Goal: Information Seeking & Learning: Find specific page/section

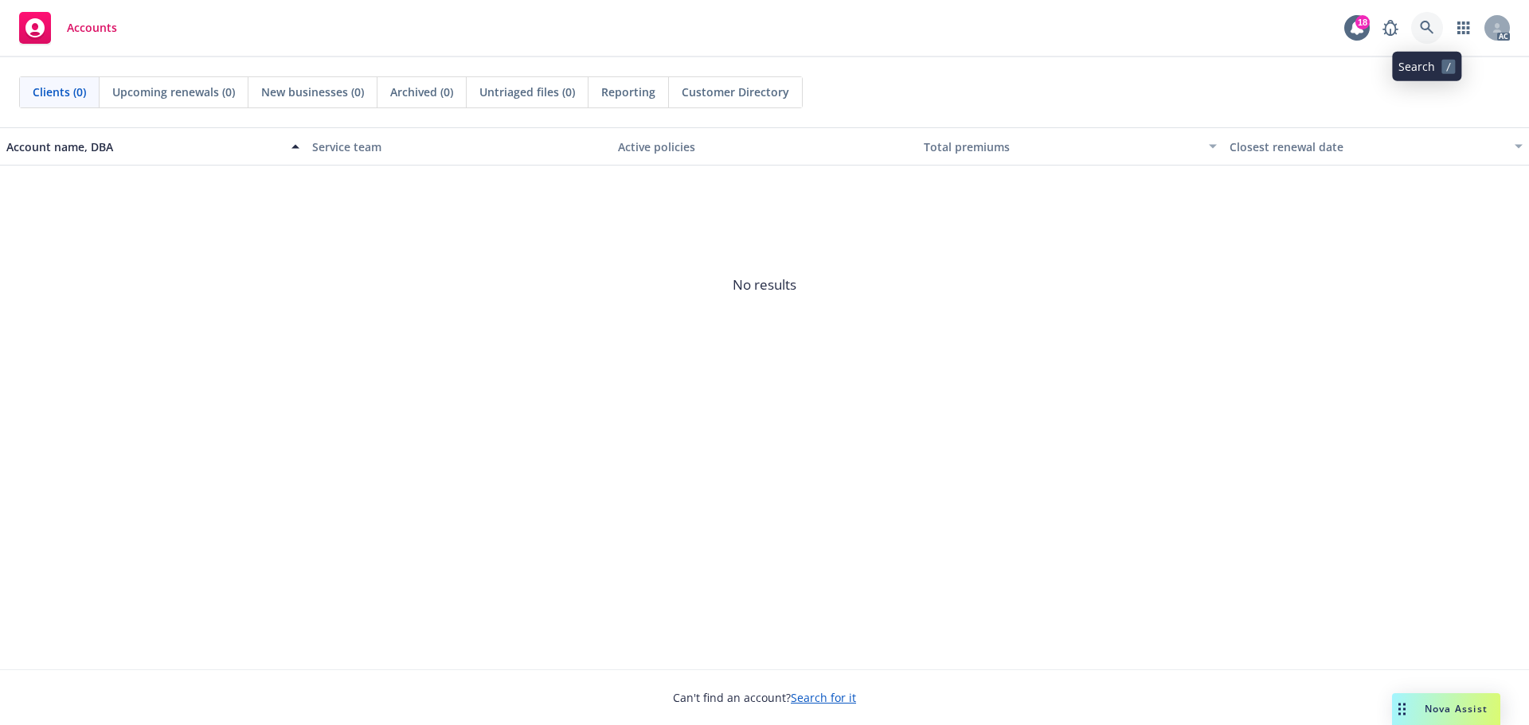
click at [1420, 30] on icon at bounding box center [1427, 28] width 14 height 14
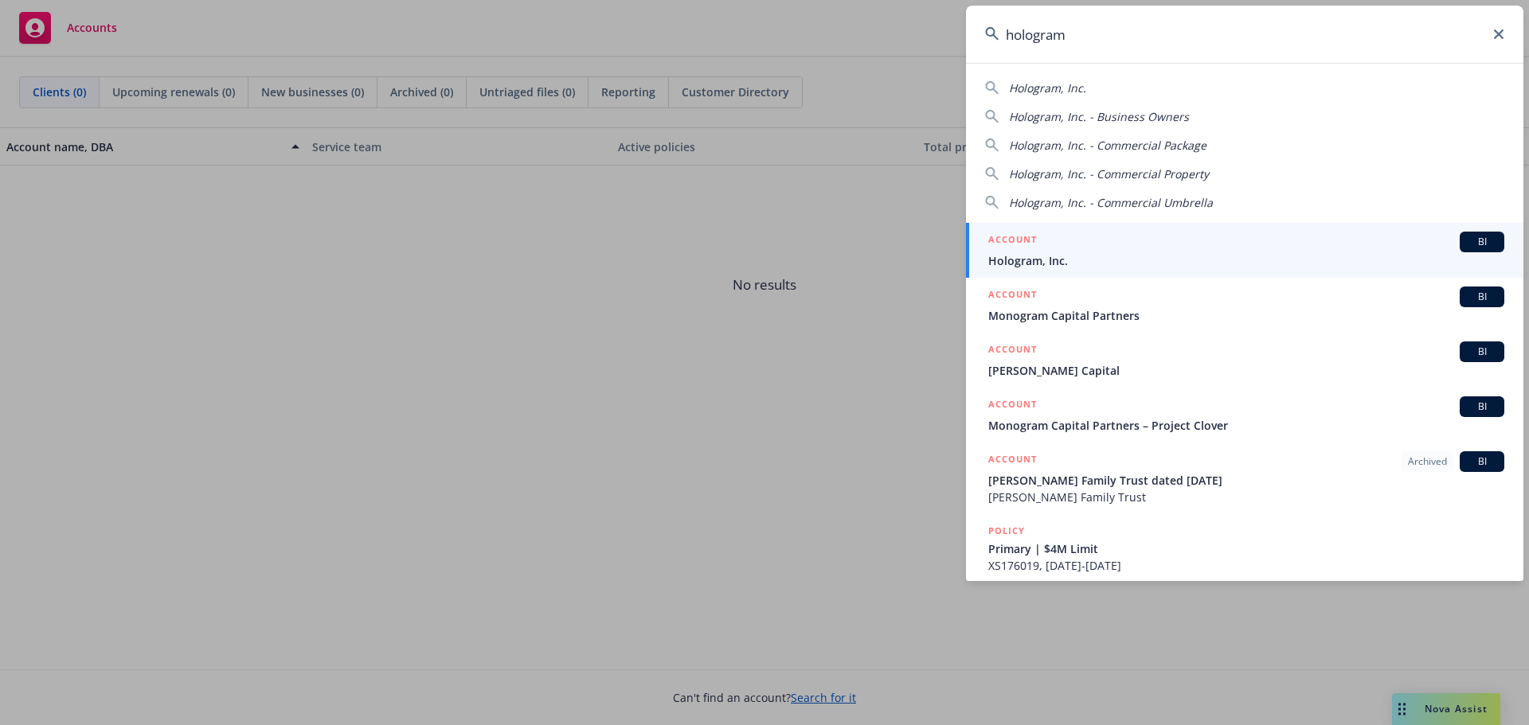
type input "hologram"
click at [1105, 252] on span "Hologram, Inc." at bounding box center [1246, 260] width 516 height 17
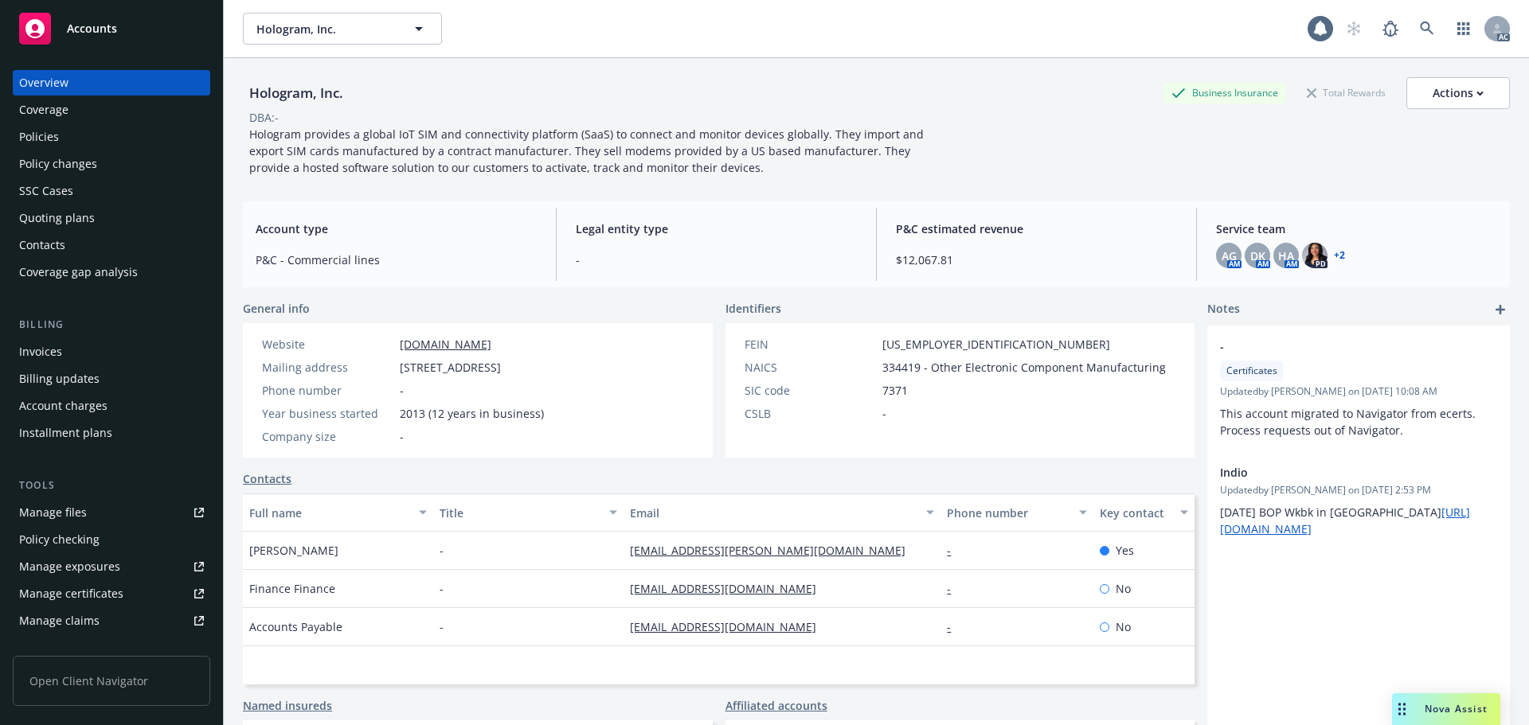
click at [100, 140] on div "Policies" at bounding box center [111, 136] width 185 height 25
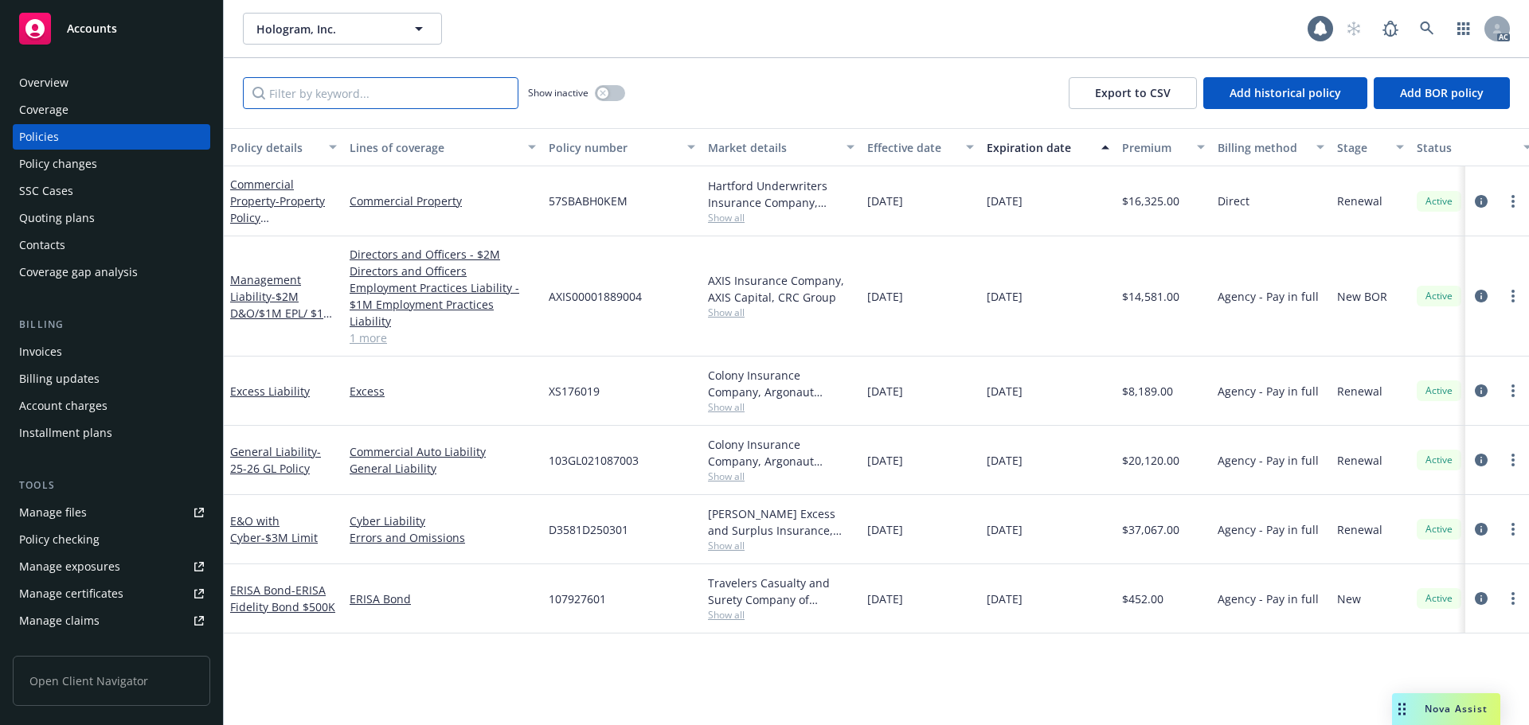
click at [346, 98] on input "Filter by keyword..." at bounding box center [381, 93] width 276 height 32
paste input "D3581D250301"
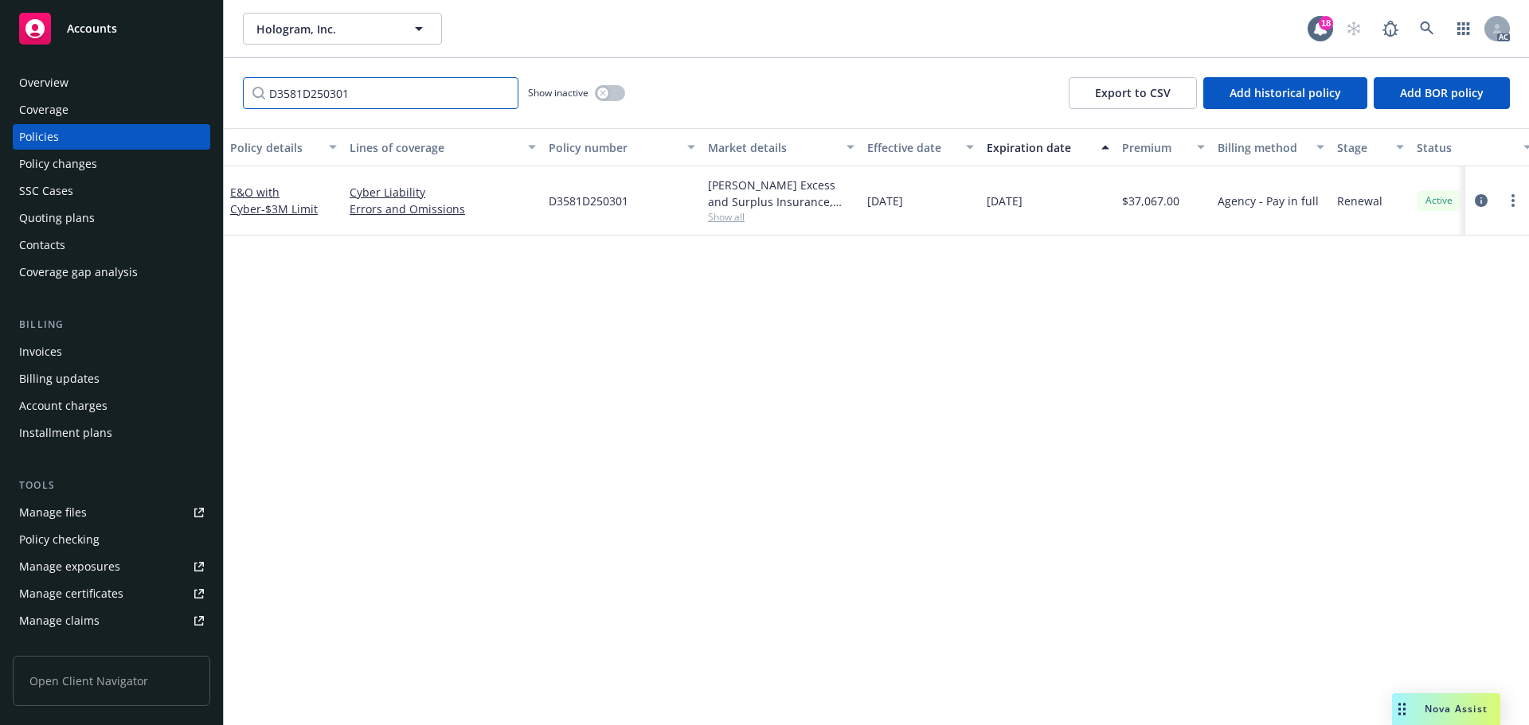
type input "D3581D250301"
click at [106, 166] on div "Policy changes" at bounding box center [111, 163] width 185 height 25
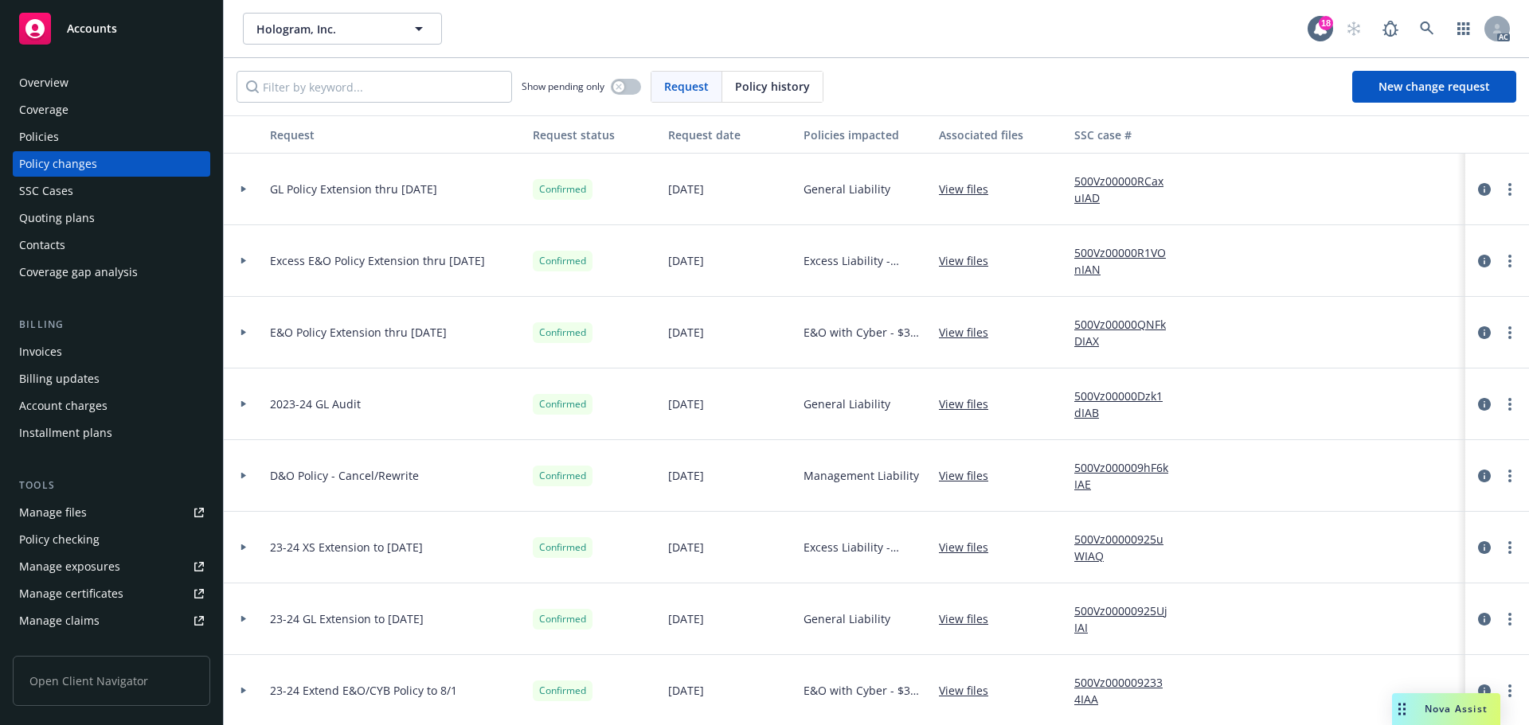
click at [782, 91] on span "Policy history" at bounding box center [772, 86] width 75 height 17
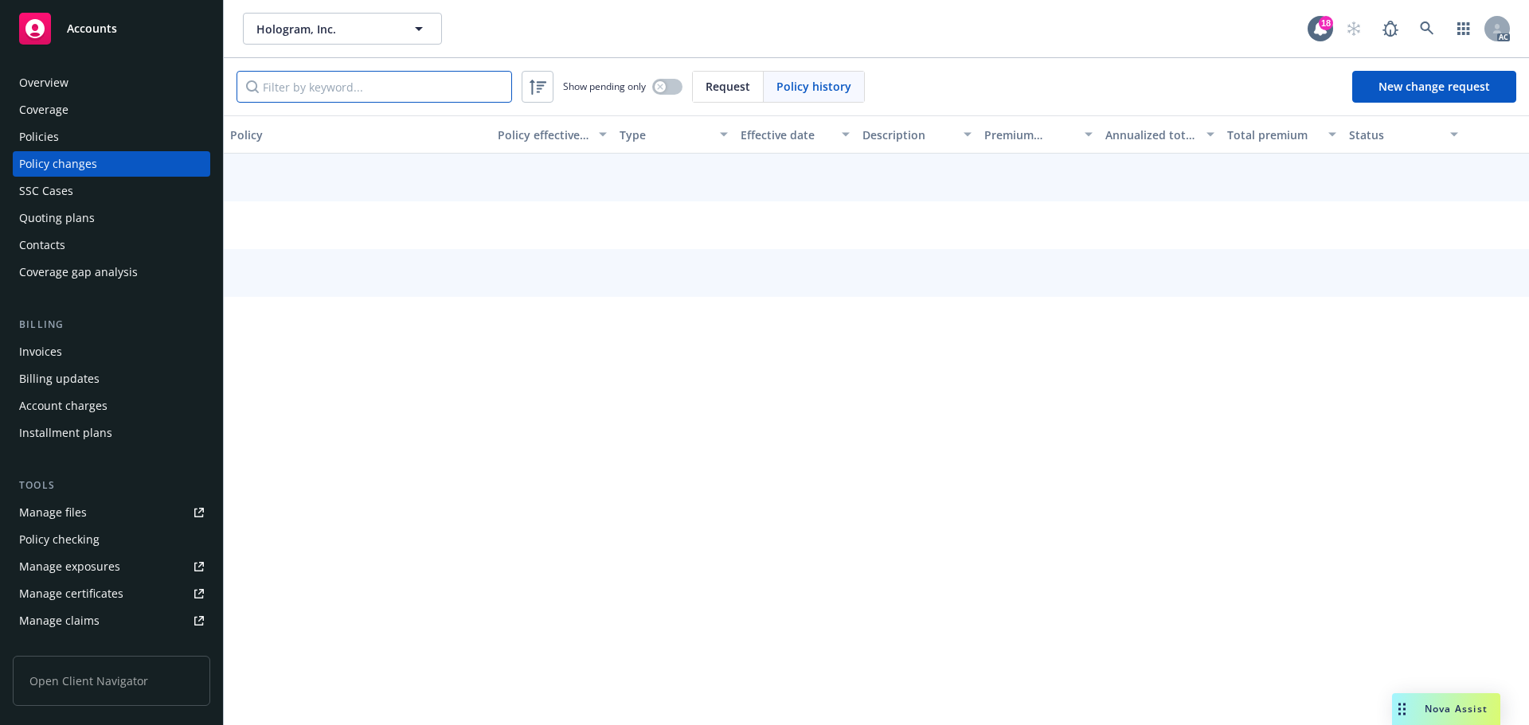
click at [275, 82] on input "Filter by keyword..." at bounding box center [375, 87] width 276 height 32
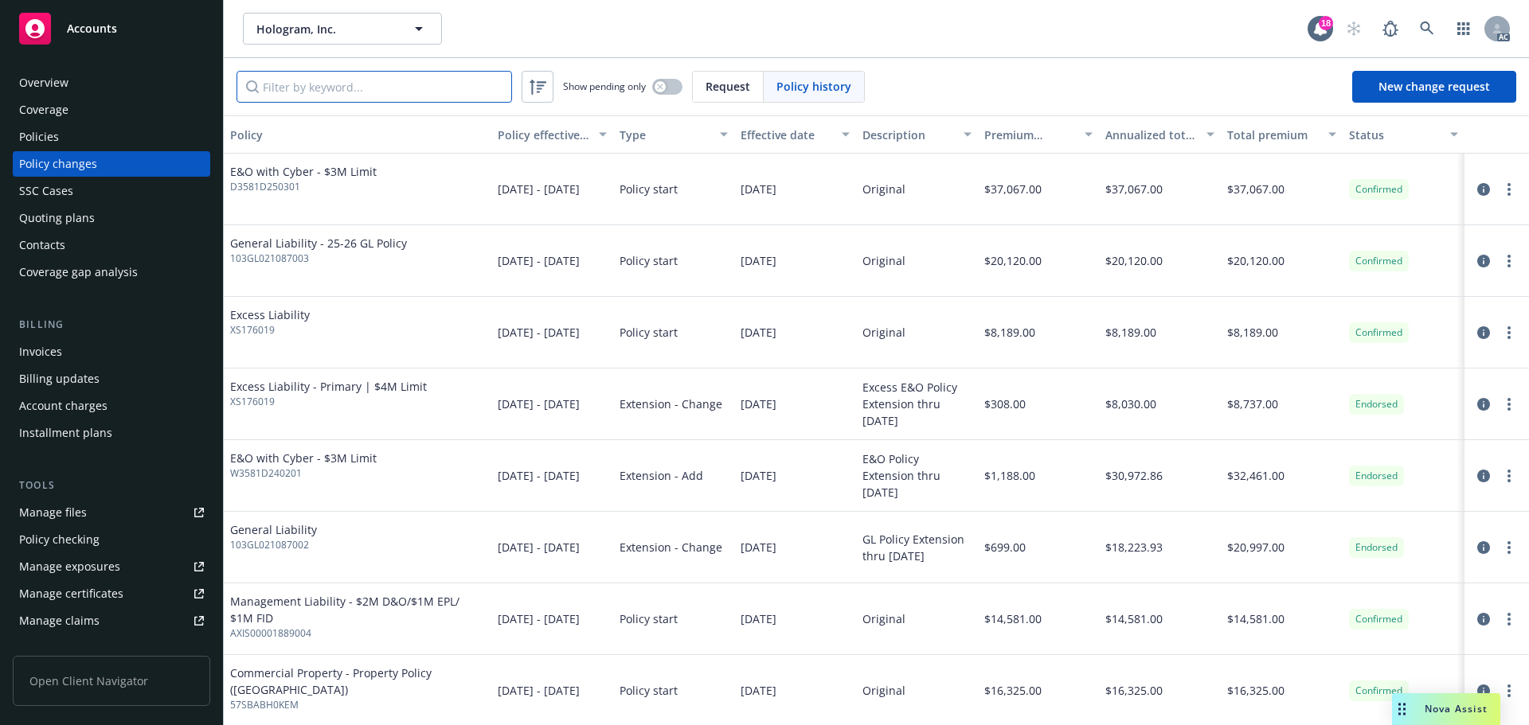
paste input "D3581D250301"
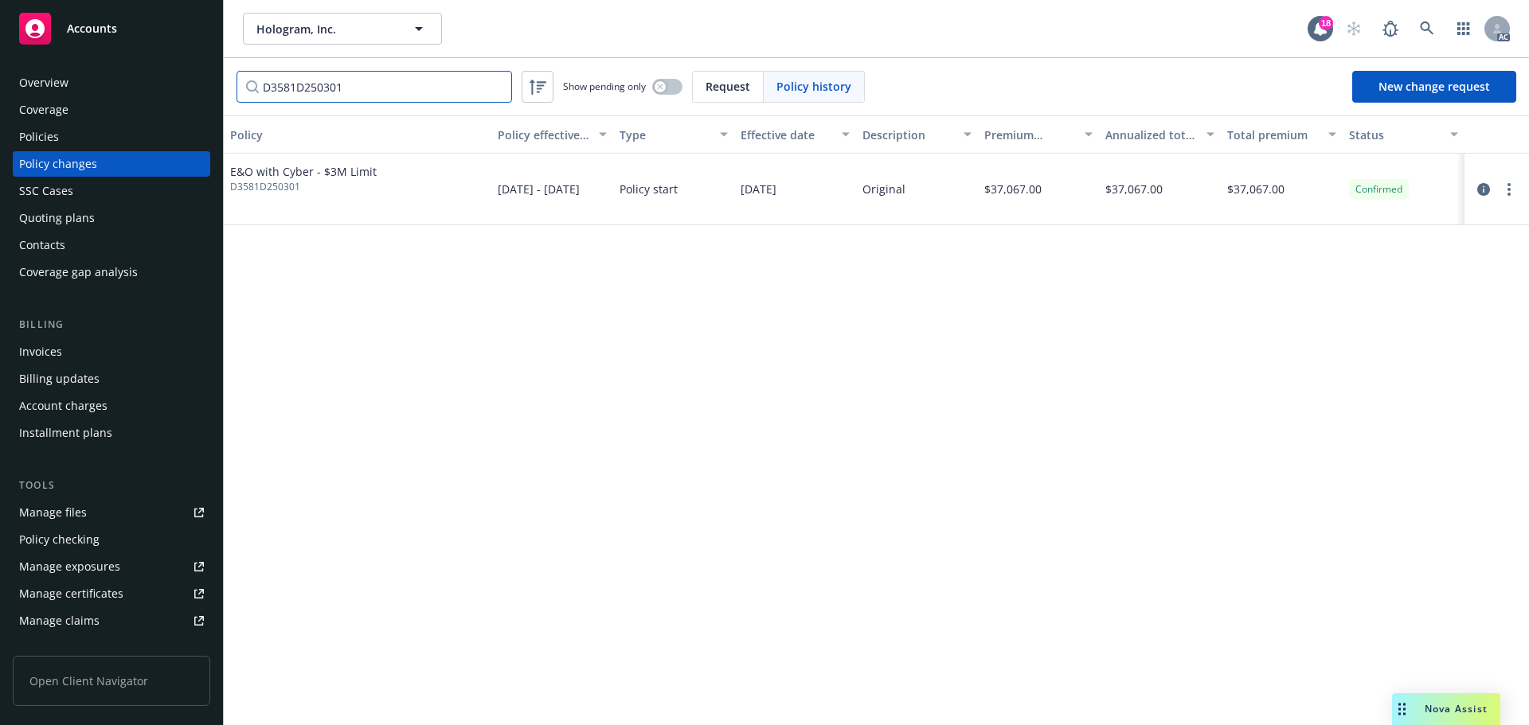
type input "D3581D250301"
click at [1417, 26] on link at bounding box center [1427, 29] width 32 height 32
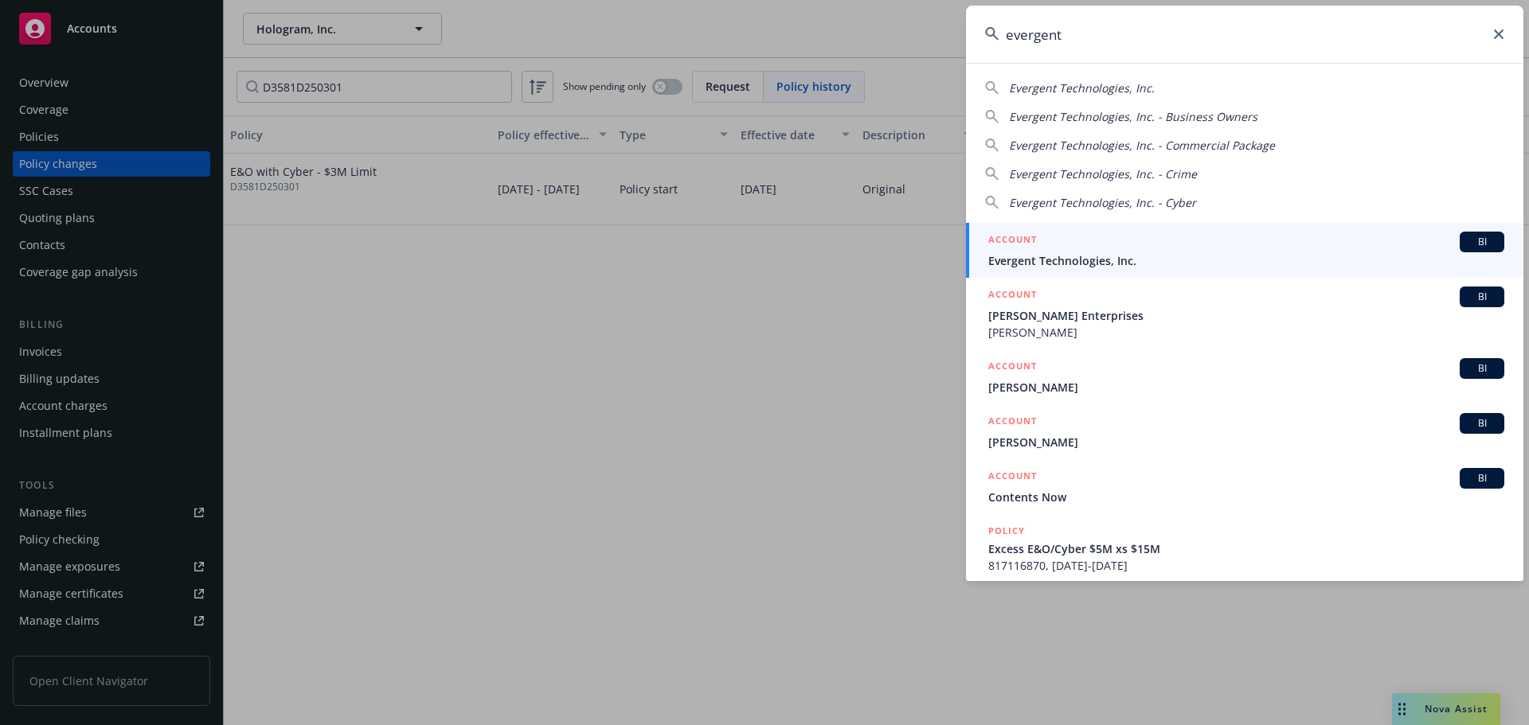
type input "evergent"
click at [1125, 263] on span "Evergent Technologies, Inc." at bounding box center [1246, 260] width 516 height 17
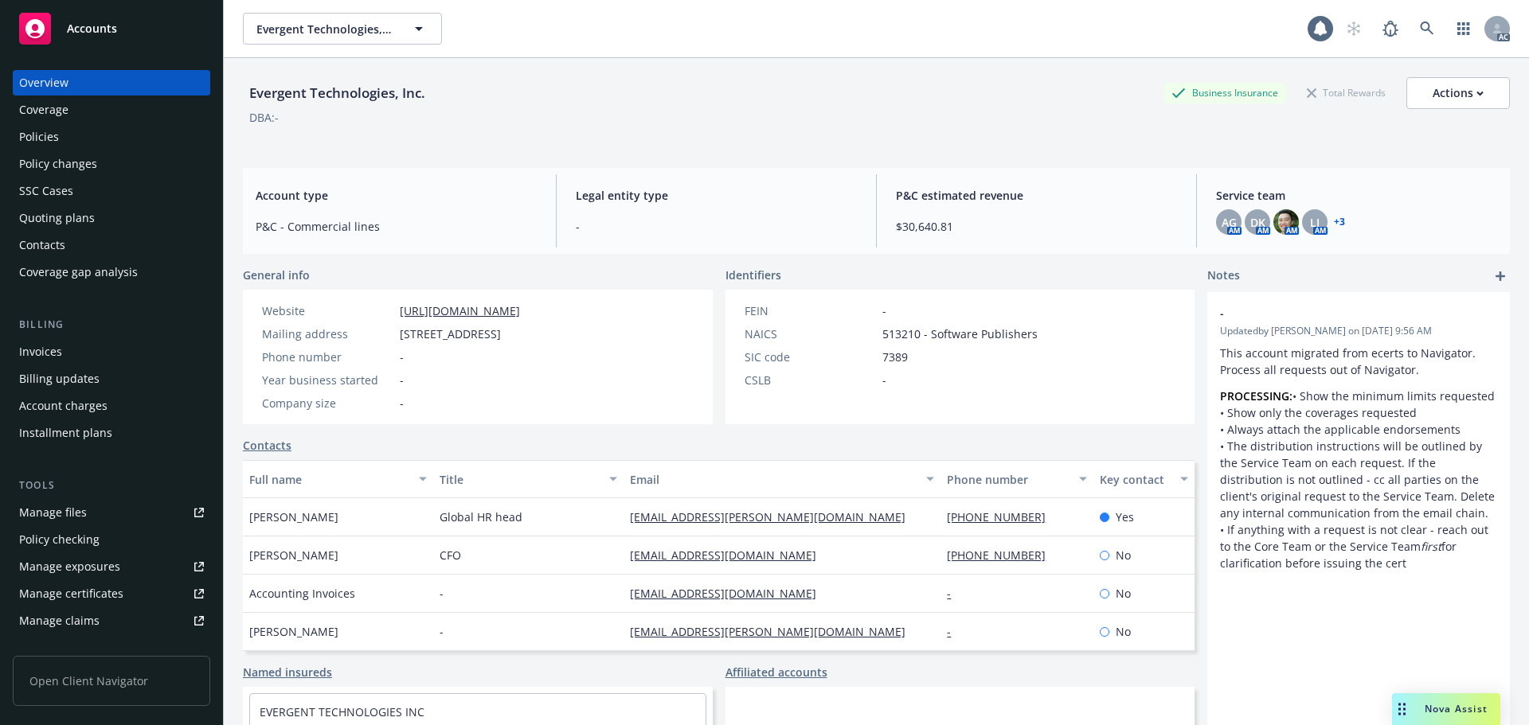
click at [86, 133] on div "Policies" at bounding box center [111, 136] width 185 height 25
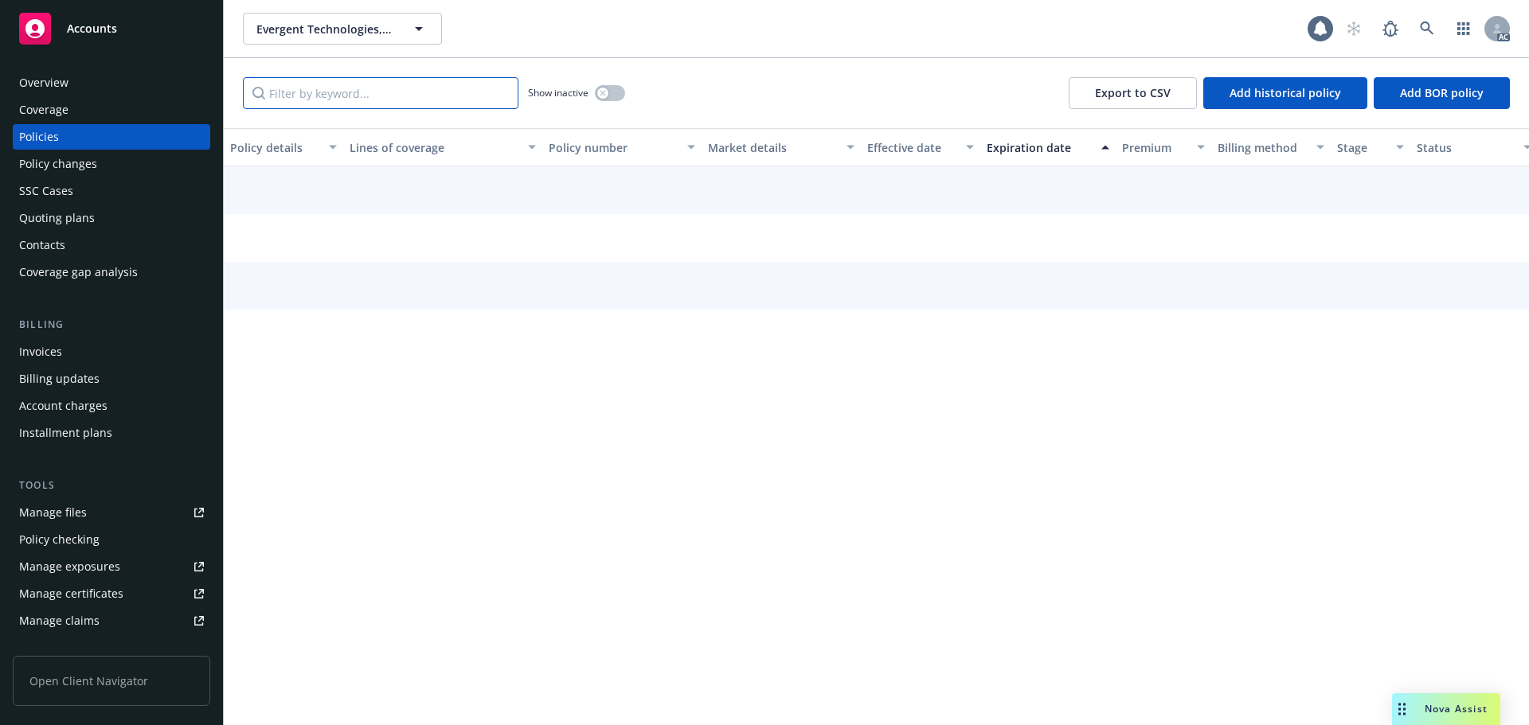
click at [351, 88] on input "Filter by keyword..." at bounding box center [381, 93] width 276 height 32
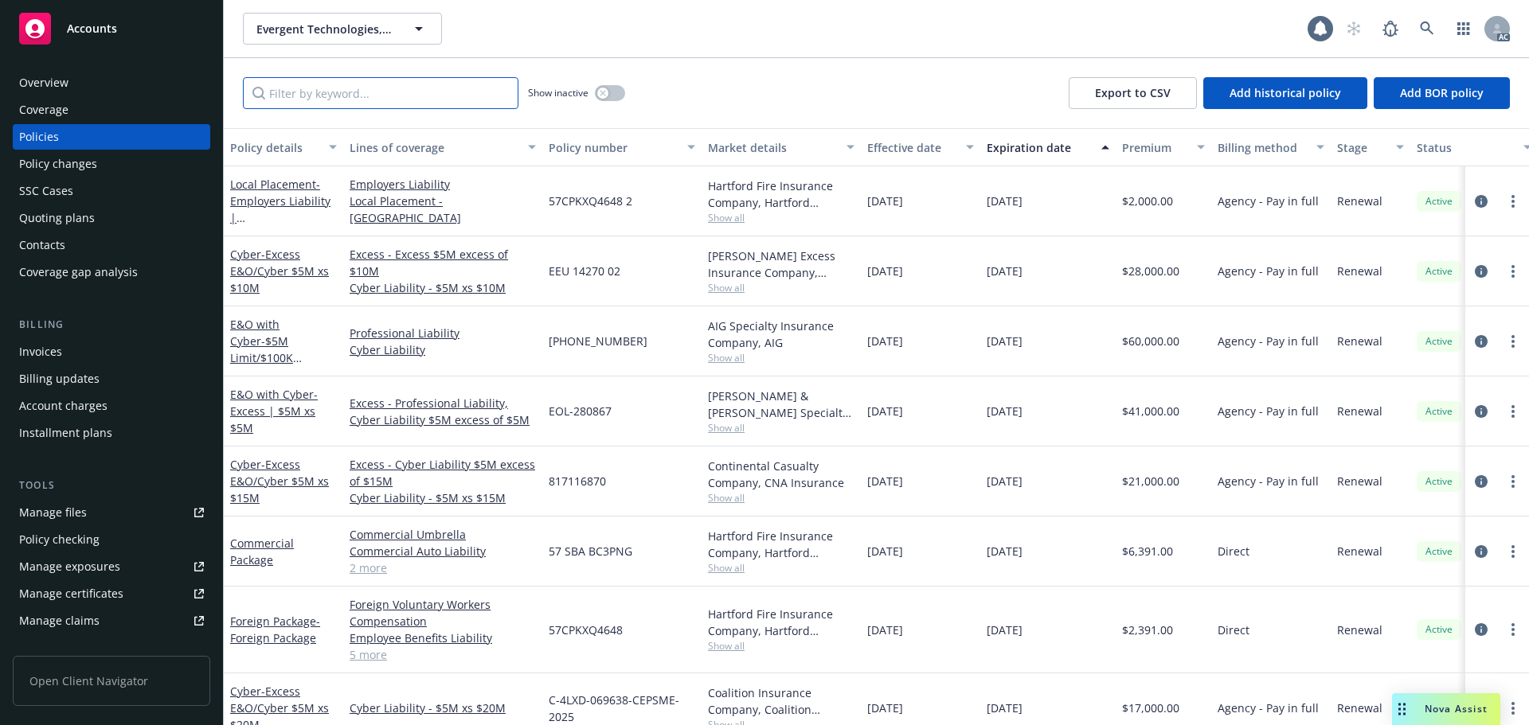
paste input "8033497234"
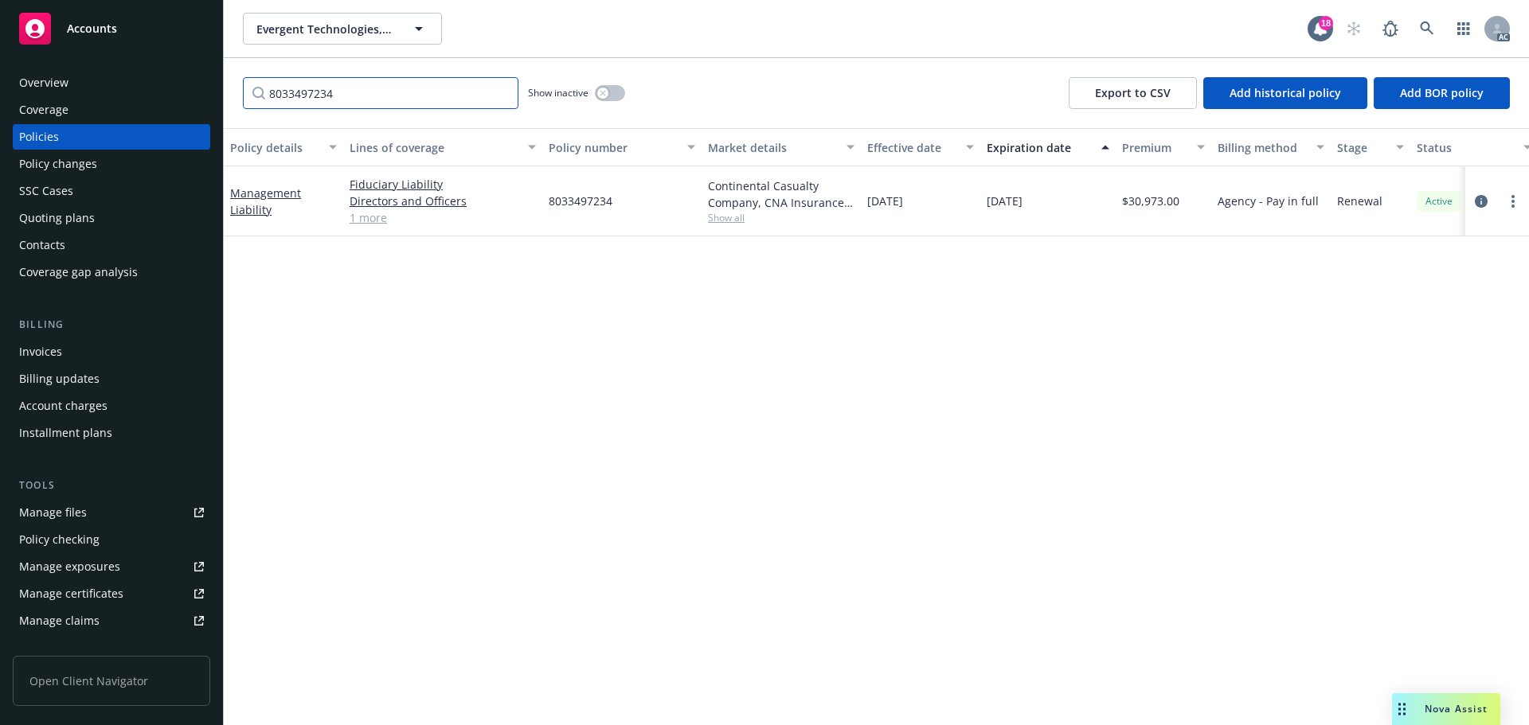
type input "8033497234"
click at [105, 167] on div "Policy changes" at bounding box center [111, 163] width 185 height 25
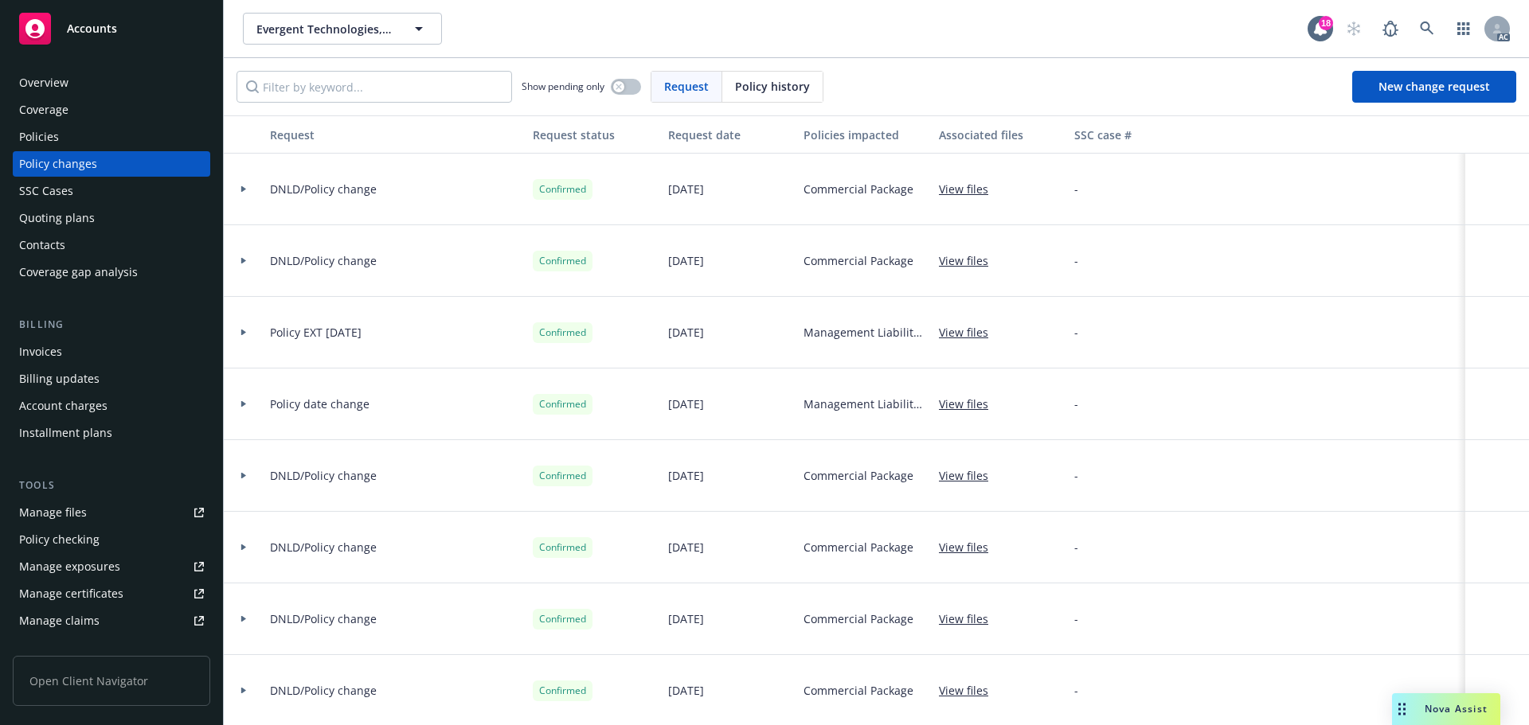
drag, startPoint x: 765, startPoint y: 83, endPoint x: 750, endPoint y: 84, distance: 14.4
click at [762, 84] on span "Policy history" at bounding box center [772, 86] width 75 height 17
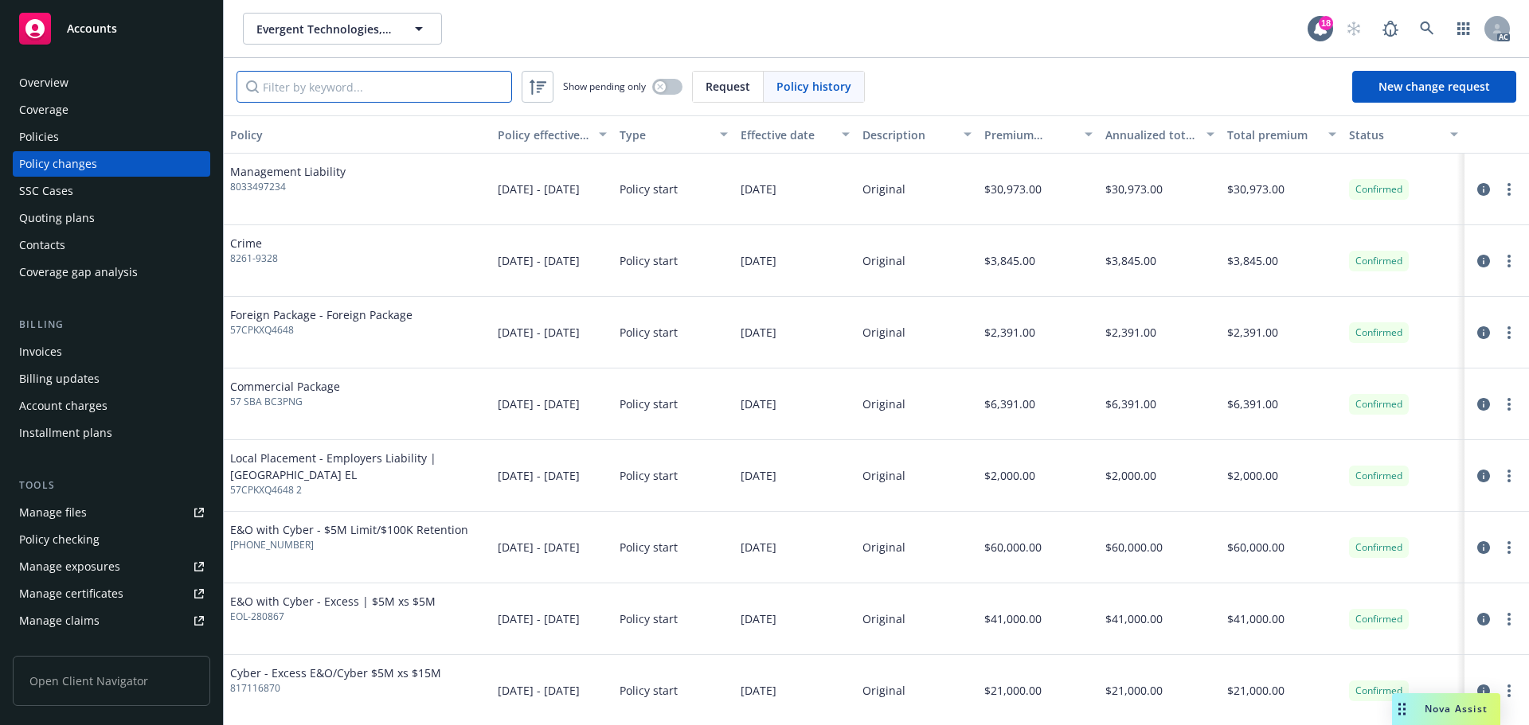
click at [363, 93] on input "Filter by keyword..." at bounding box center [375, 87] width 276 height 32
paste input "8033497234"
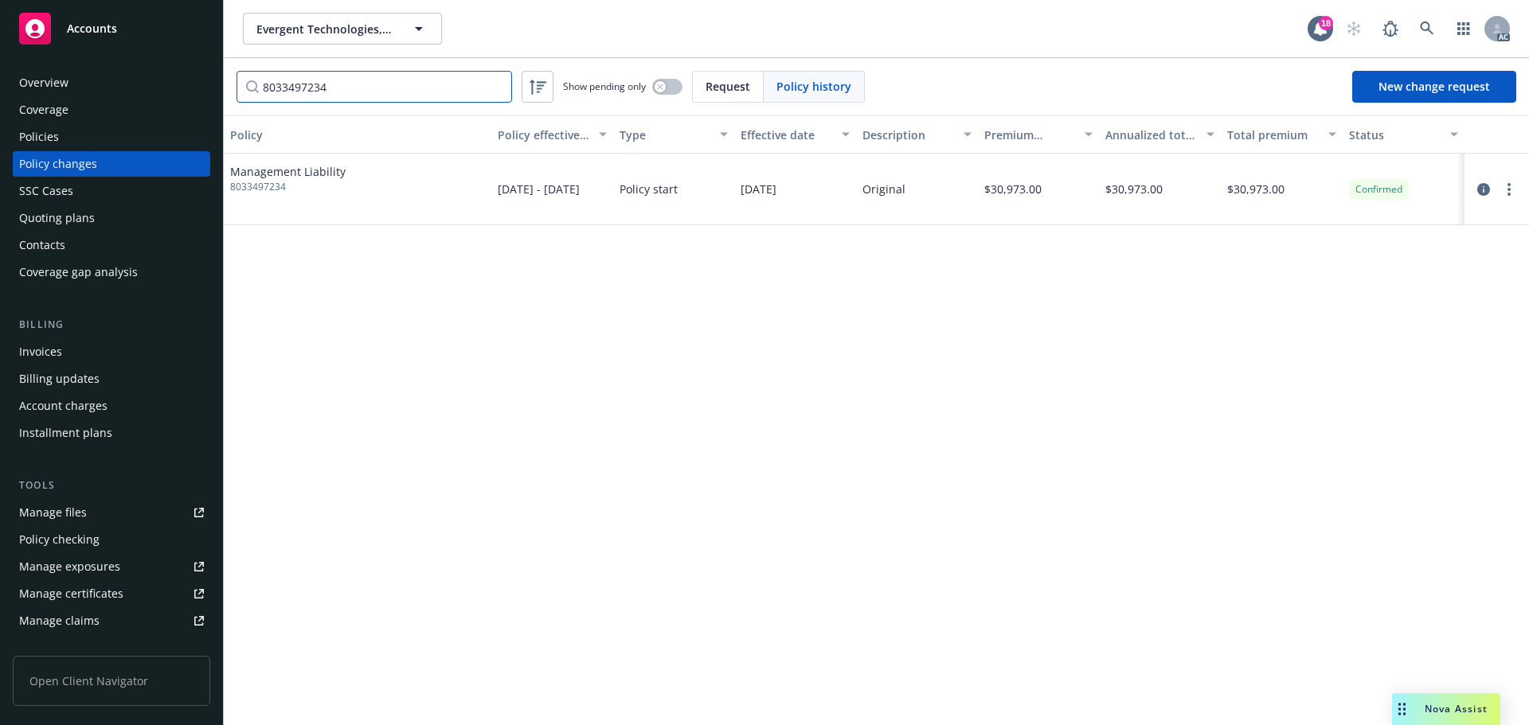
type input "8033497234"
click at [955, 279] on div "Policy Policy effective dates Type Effective date Description Premium change An…" at bounding box center [876, 420] width 1305 height 610
click at [1436, 36] on link at bounding box center [1427, 29] width 32 height 32
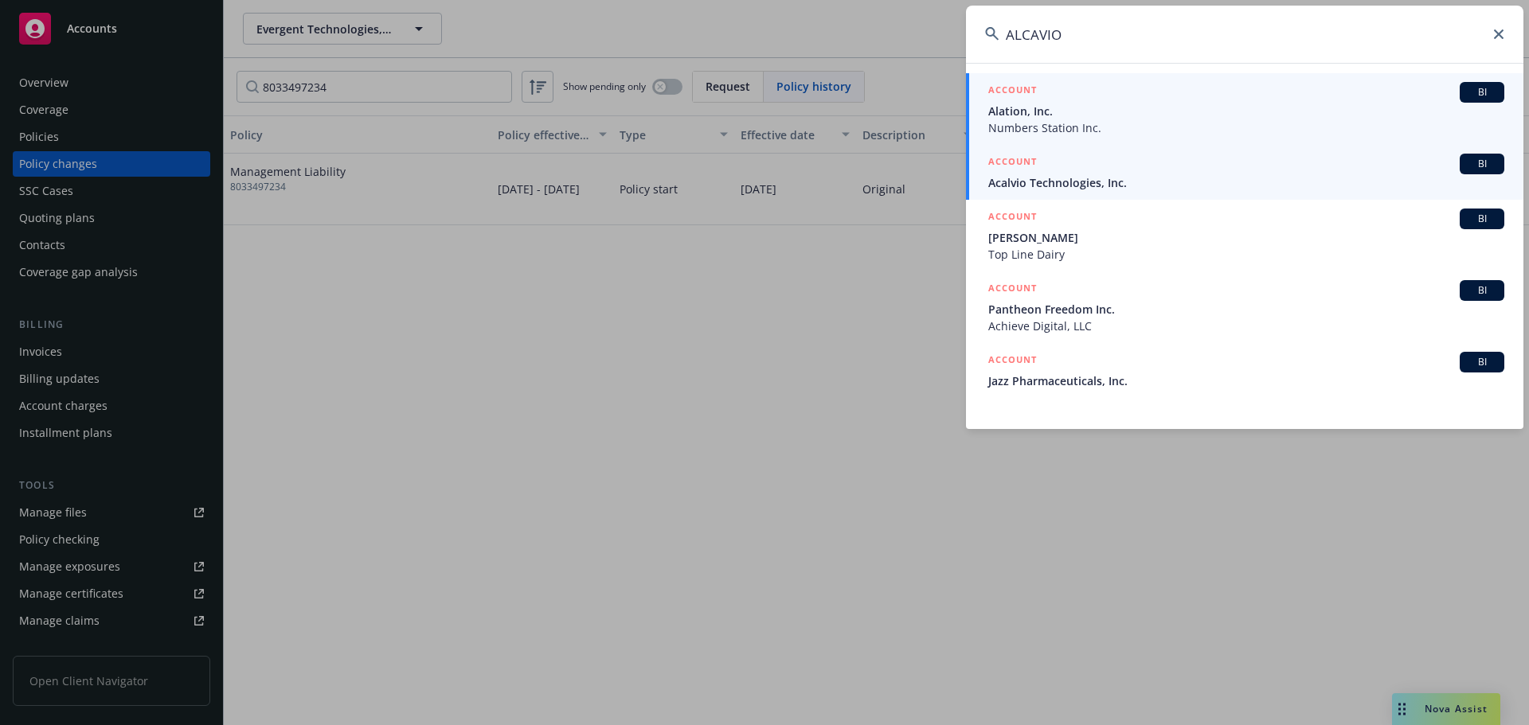
type input "ALCAVIO"
click at [1109, 168] on div "ACCOUNT BI" at bounding box center [1246, 164] width 516 height 21
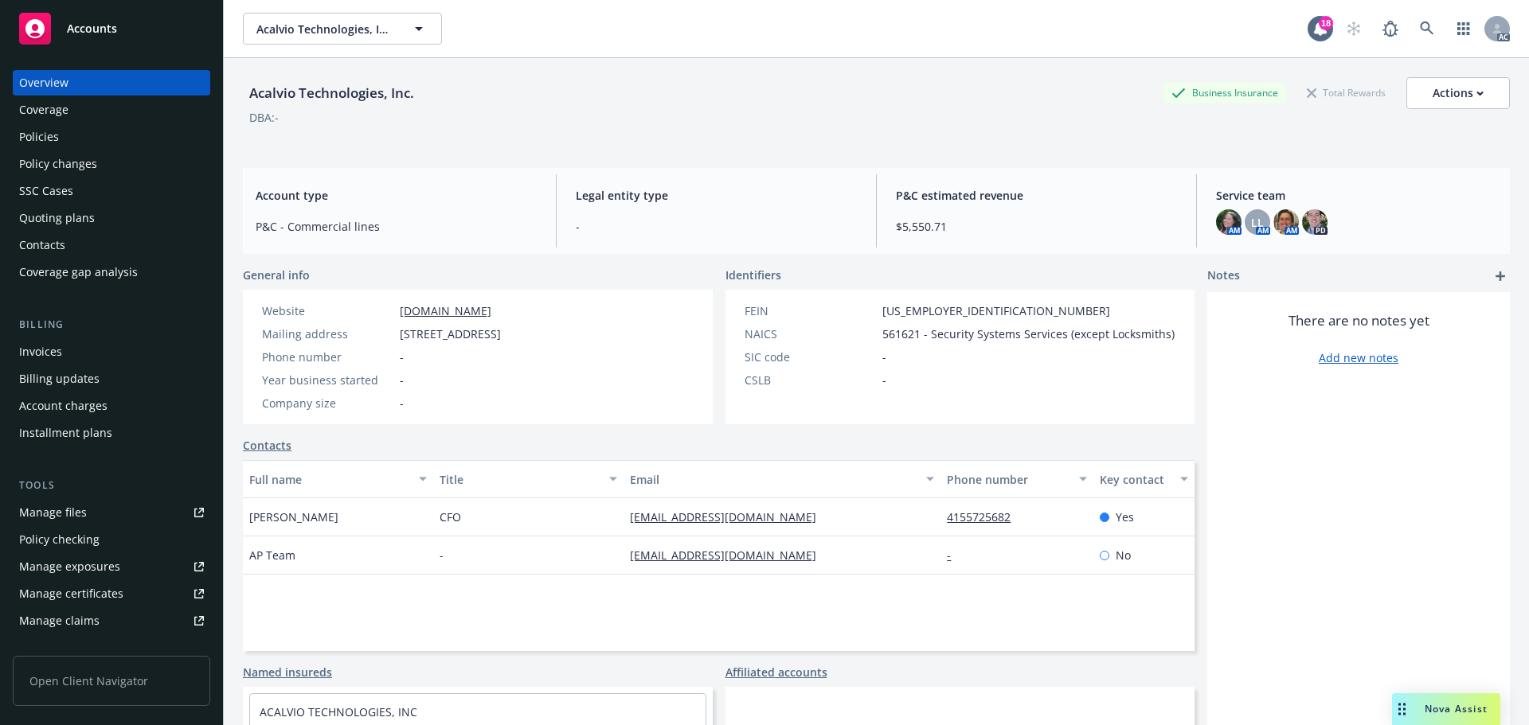
click at [100, 125] on div "Policies" at bounding box center [111, 136] width 185 height 25
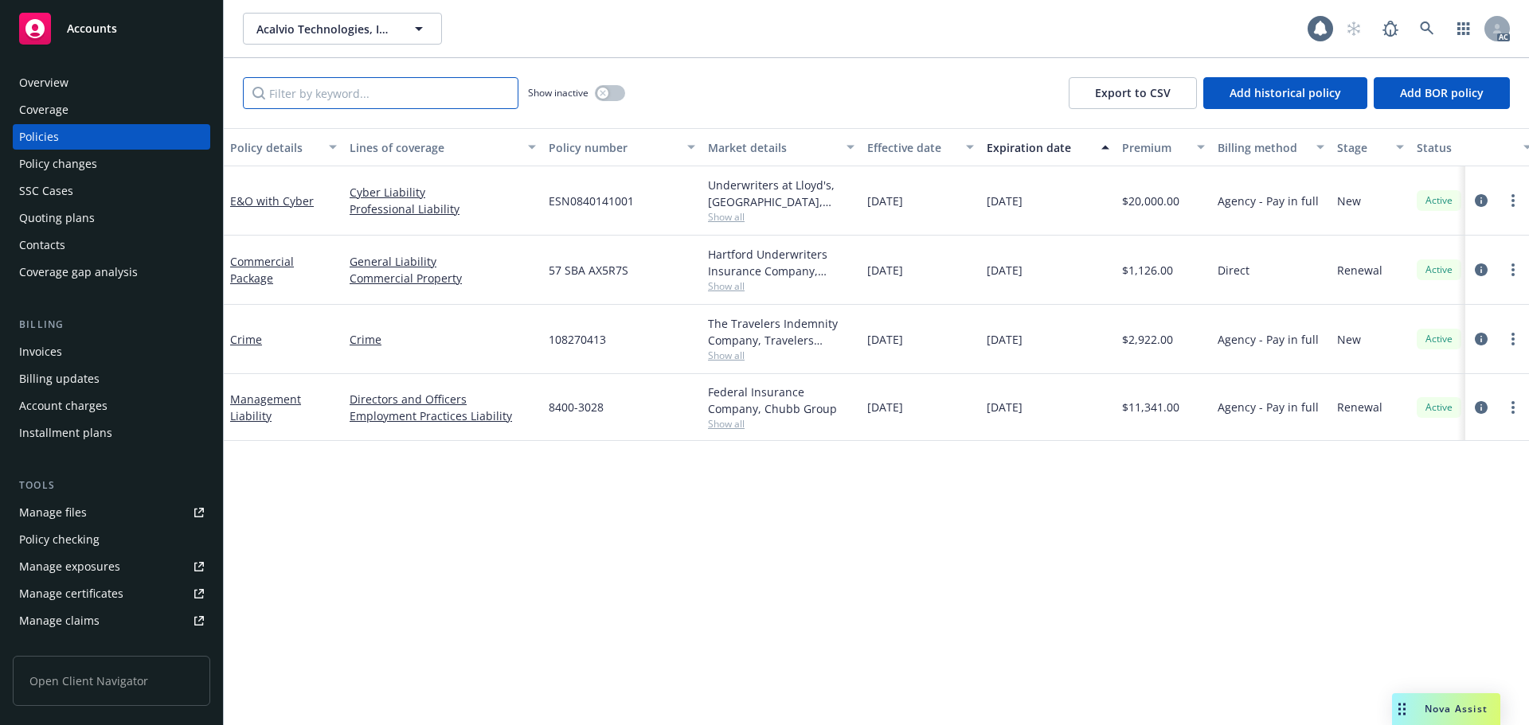
click at [406, 84] on input "Filter by keyword..." at bounding box center [381, 93] width 276 height 32
paste input "G47678249"
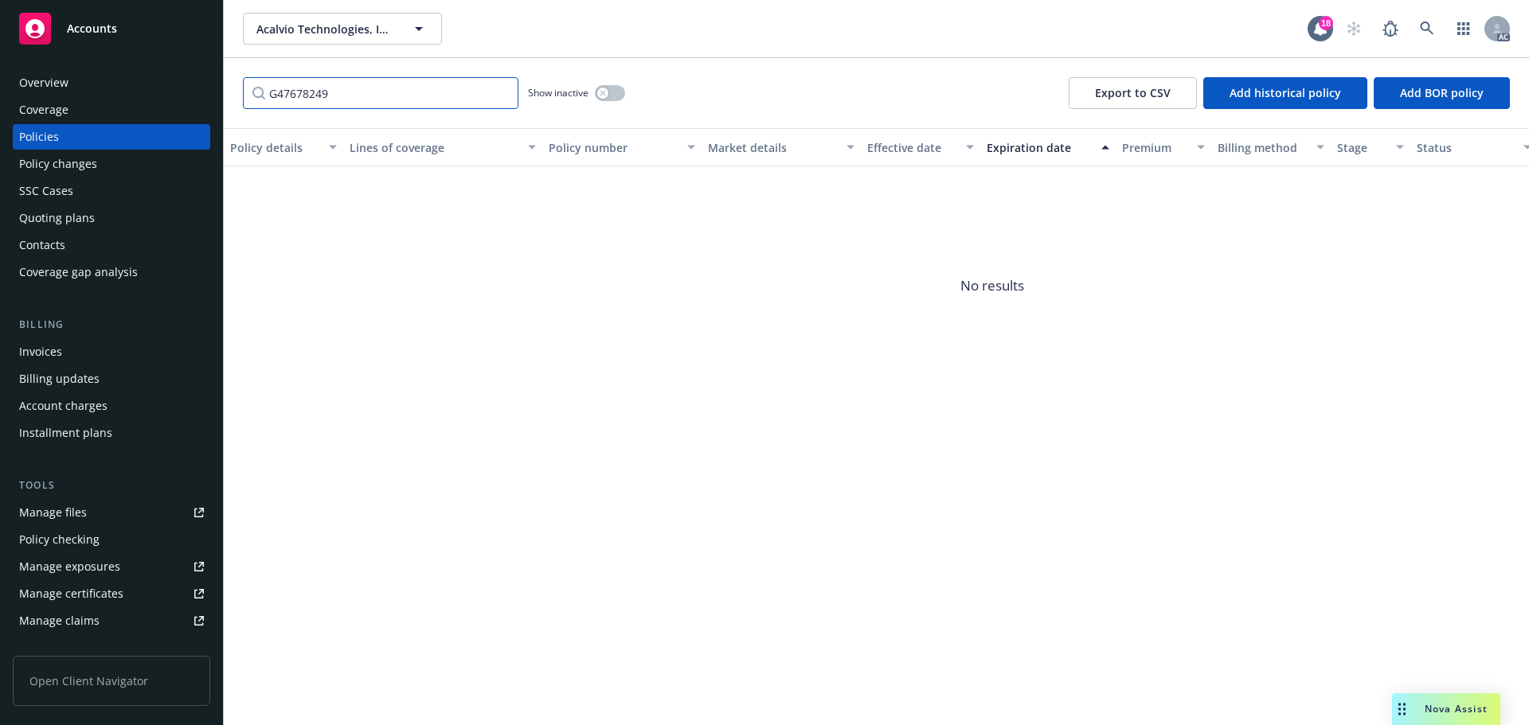
type input "G47678249"
click at [624, 90] on button "button" at bounding box center [610, 93] width 30 height 16
click at [472, 96] on input "G47678249" at bounding box center [381, 93] width 276 height 32
click at [503, 93] on input "G47678249" at bounding box center [381, 93] width 276 height 32
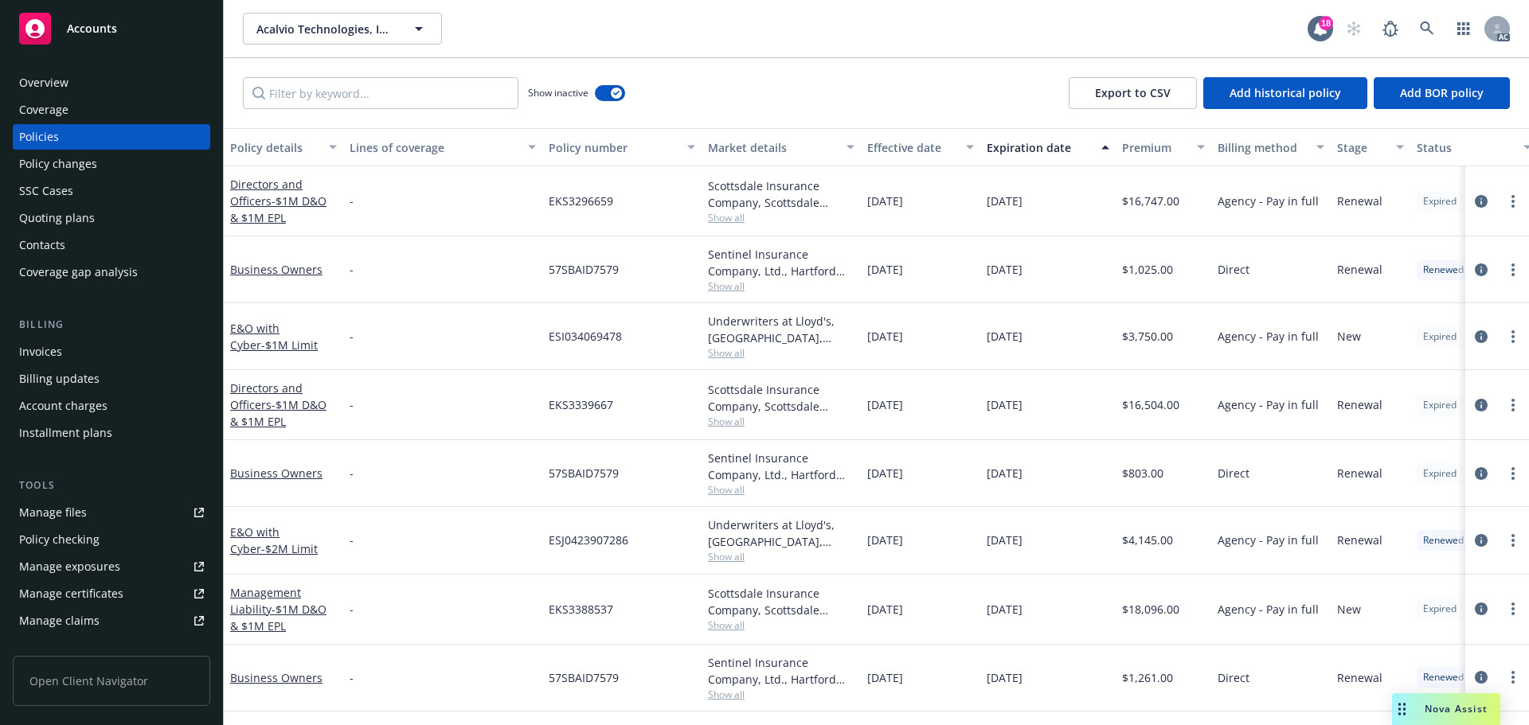
click at [878, 150] on div "Effective date" at bounding box center [911, 147] width 89 height 17
click at [881, 149] on div "Effective date" at bounding box center [911, 147] width 89 height 17
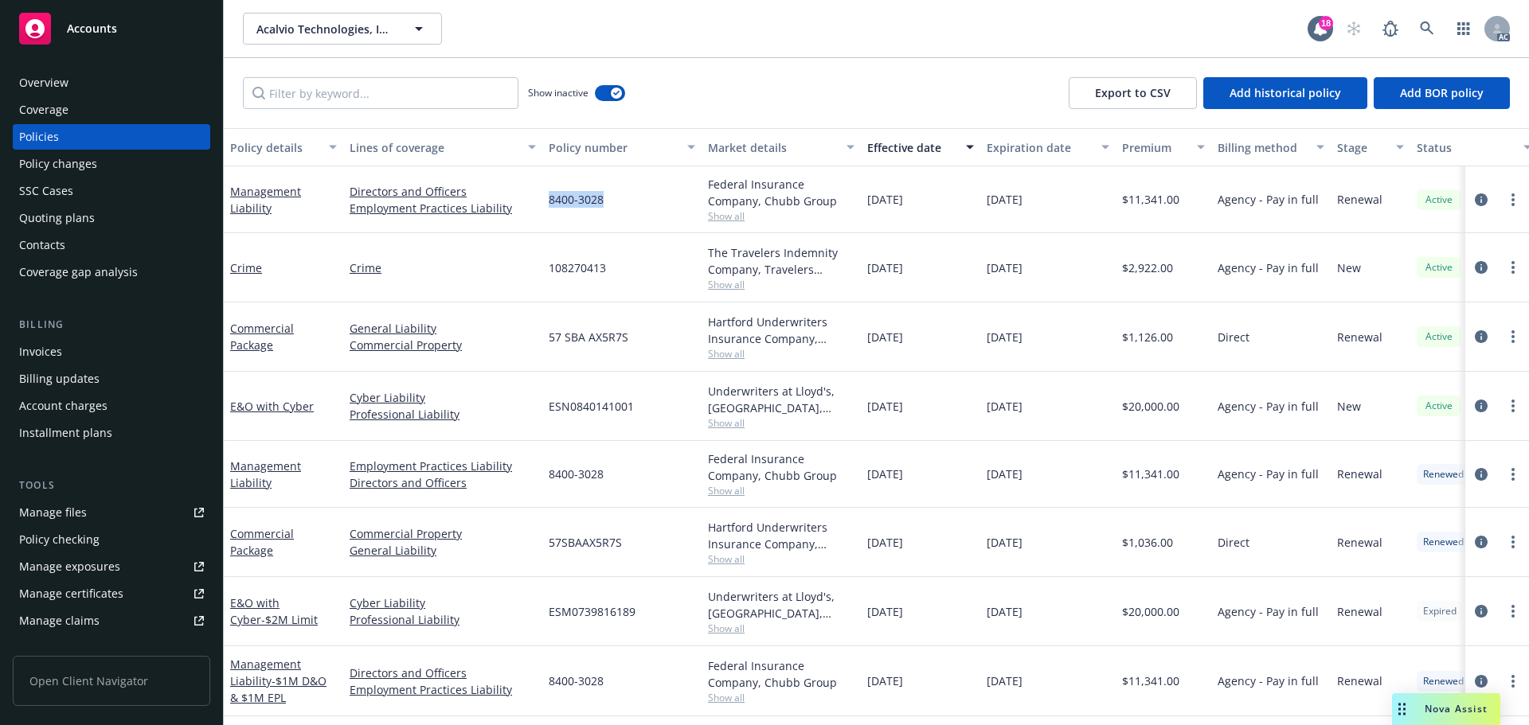
drag, startPoint x: 563, startPoint y: 197, endPoint x: 546, endPoint y: 200, distance: 17.0
click at [546, 200] on div "8400-3028" at bounding box center [621, 199] width 159 height 67
click at [134, 166] on div "Policy changes" at bounding box center [111, 163] width 185 height 25
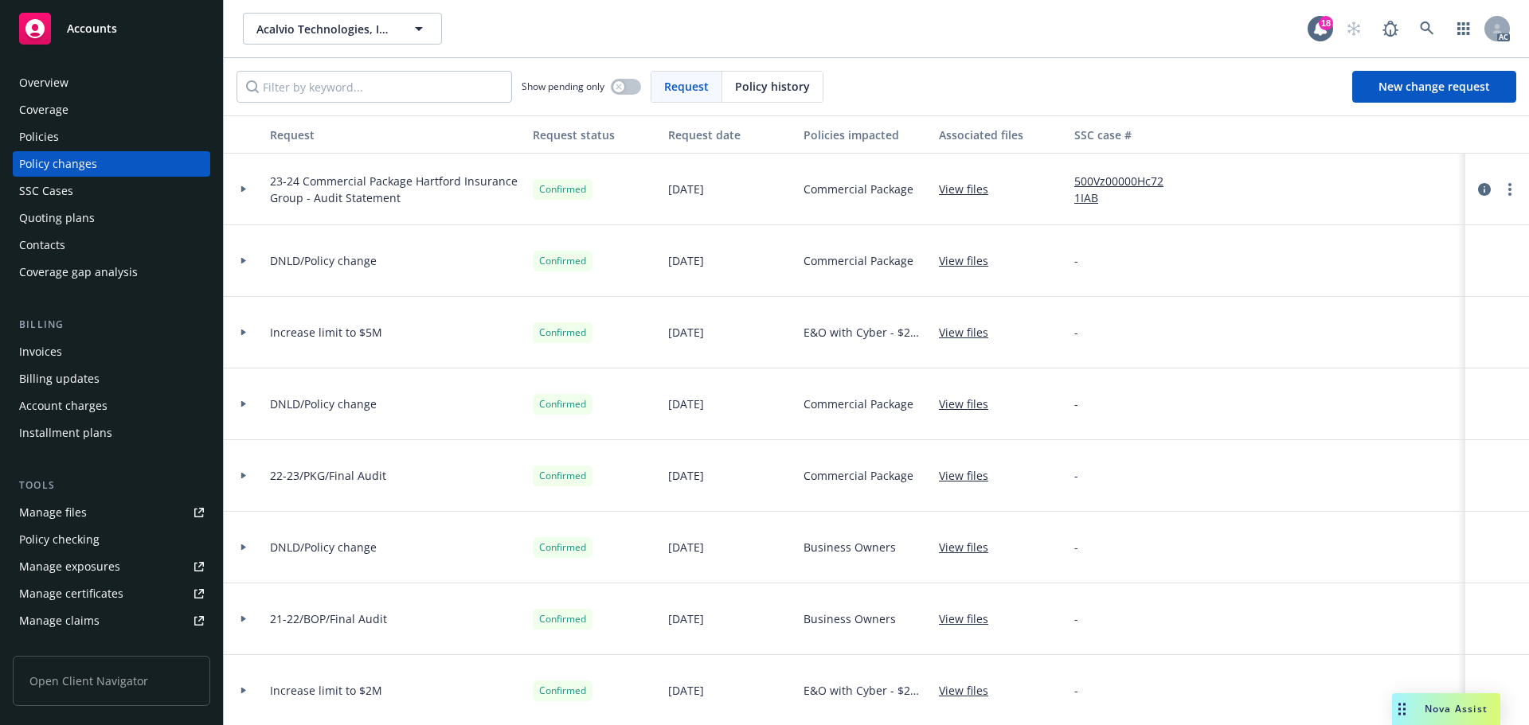
click at [755, 85] on span "Policy history" at bounding box center [772, 86] width 75 height 17
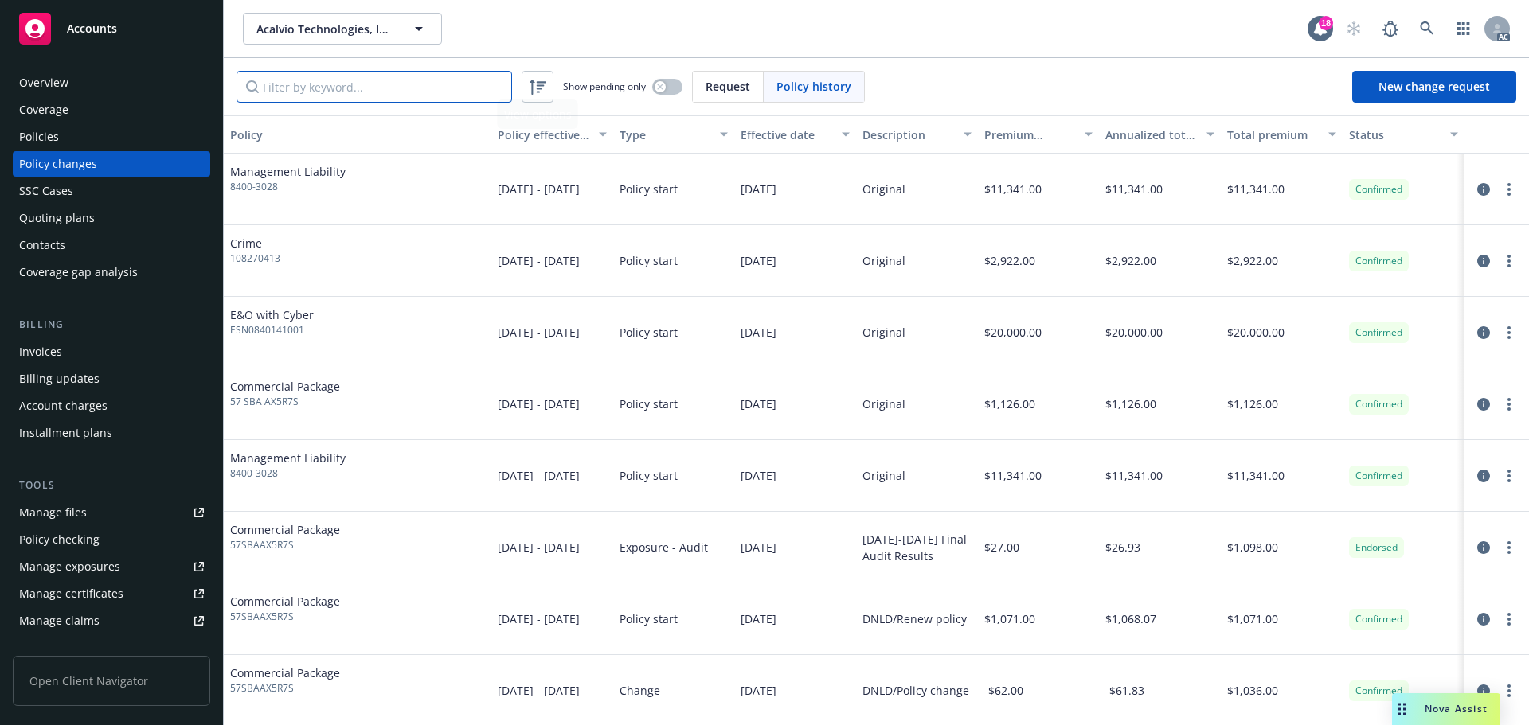
click at [326, 85] on input "Filter by keyword..." at bounding box center [375, 87] width 276 height 32
paste input "8400-3028"
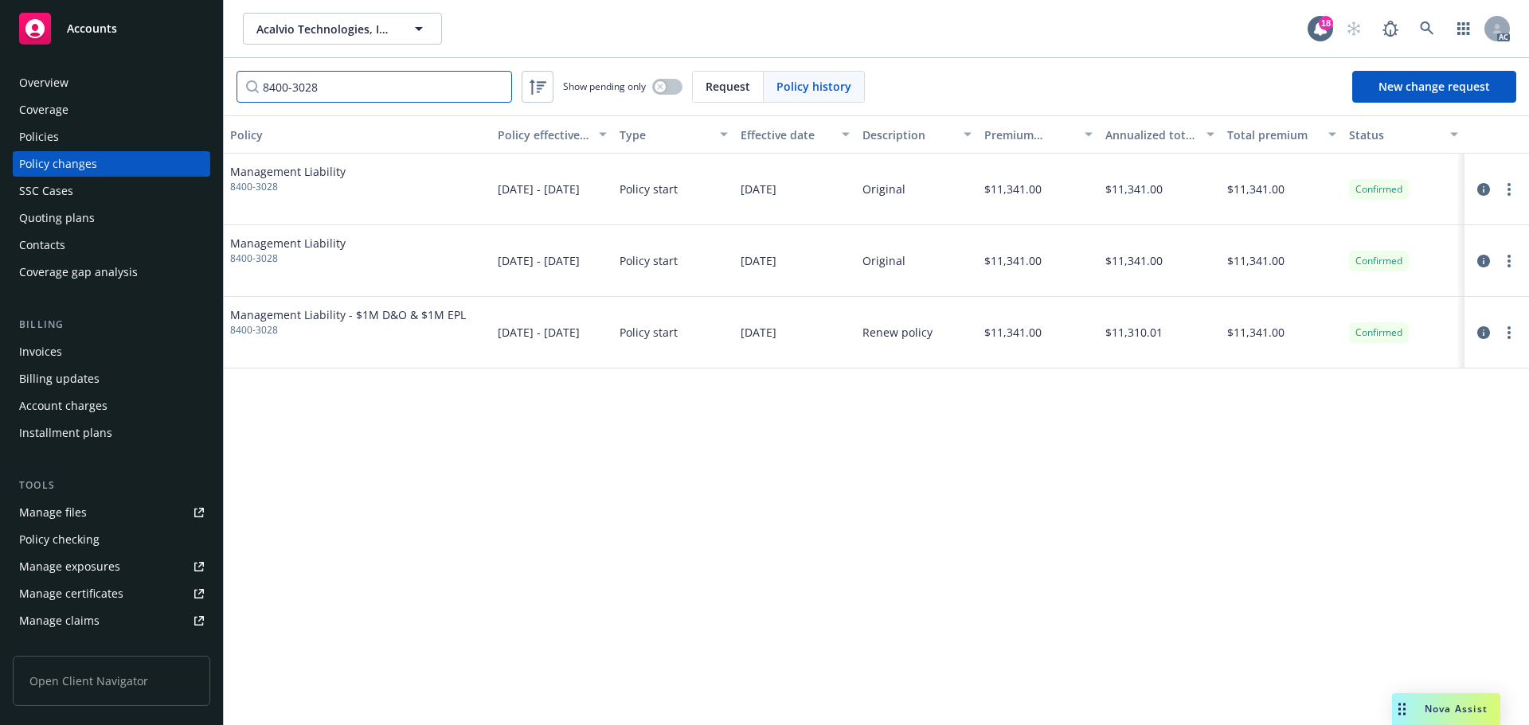
type input "8400-3028"
click at [1437, 23] on link at bounding box center [1427, 29] width 32 height 32
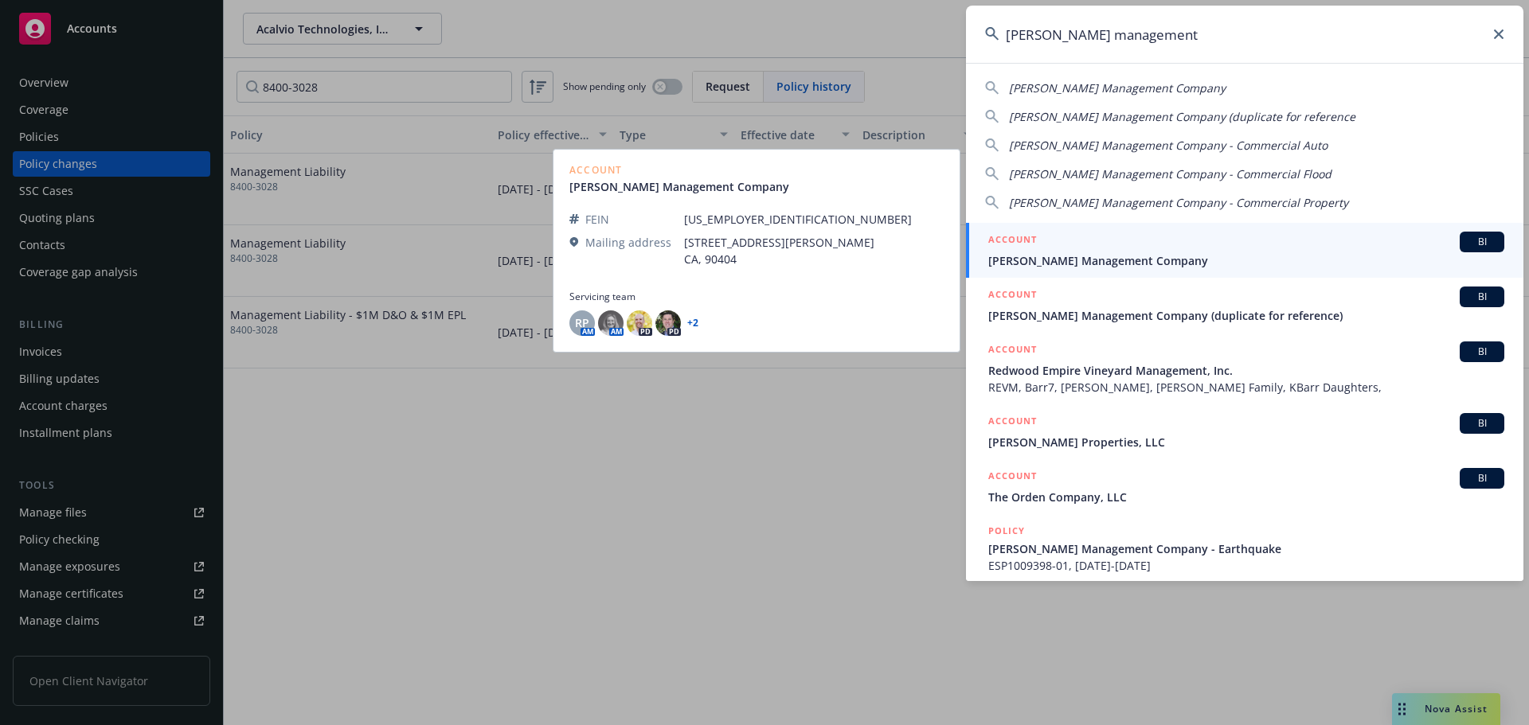
type input "[PERSON_NAME] management"
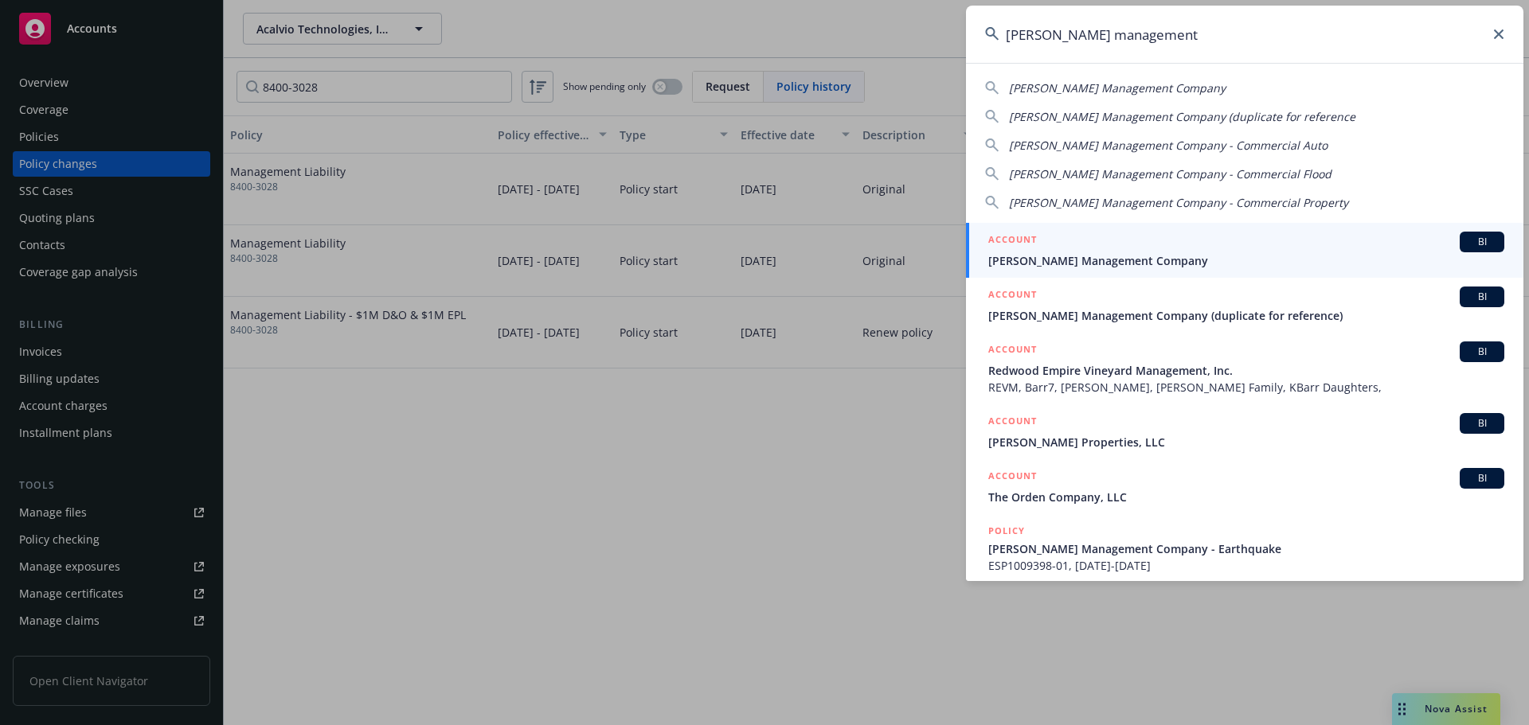
click at [1146, 253] on span "[PERSON_NAME] Management Company" at bounding box center [1246, 260] width 516 height 17
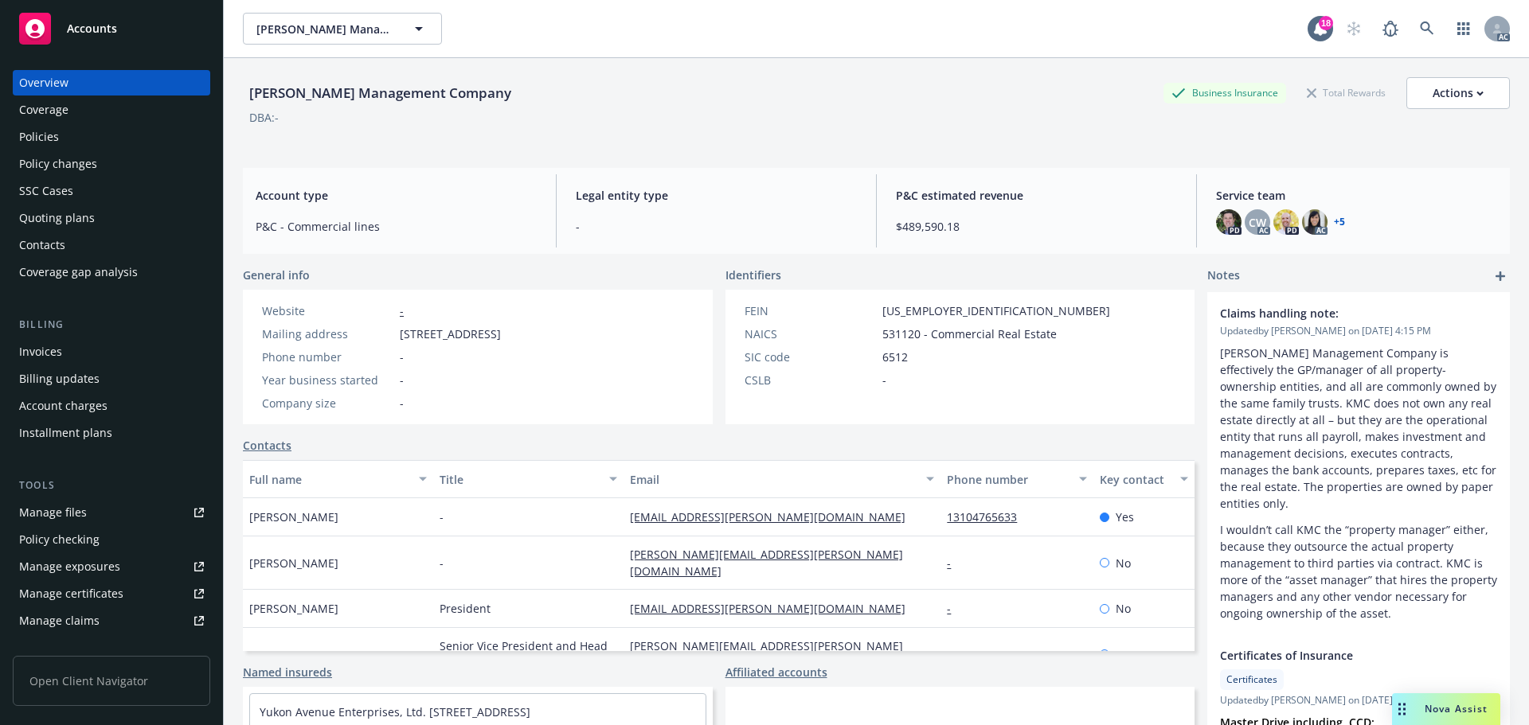
click at [81, 136] on div "Policies" at bounding box center [111, 136] width 185 height 25
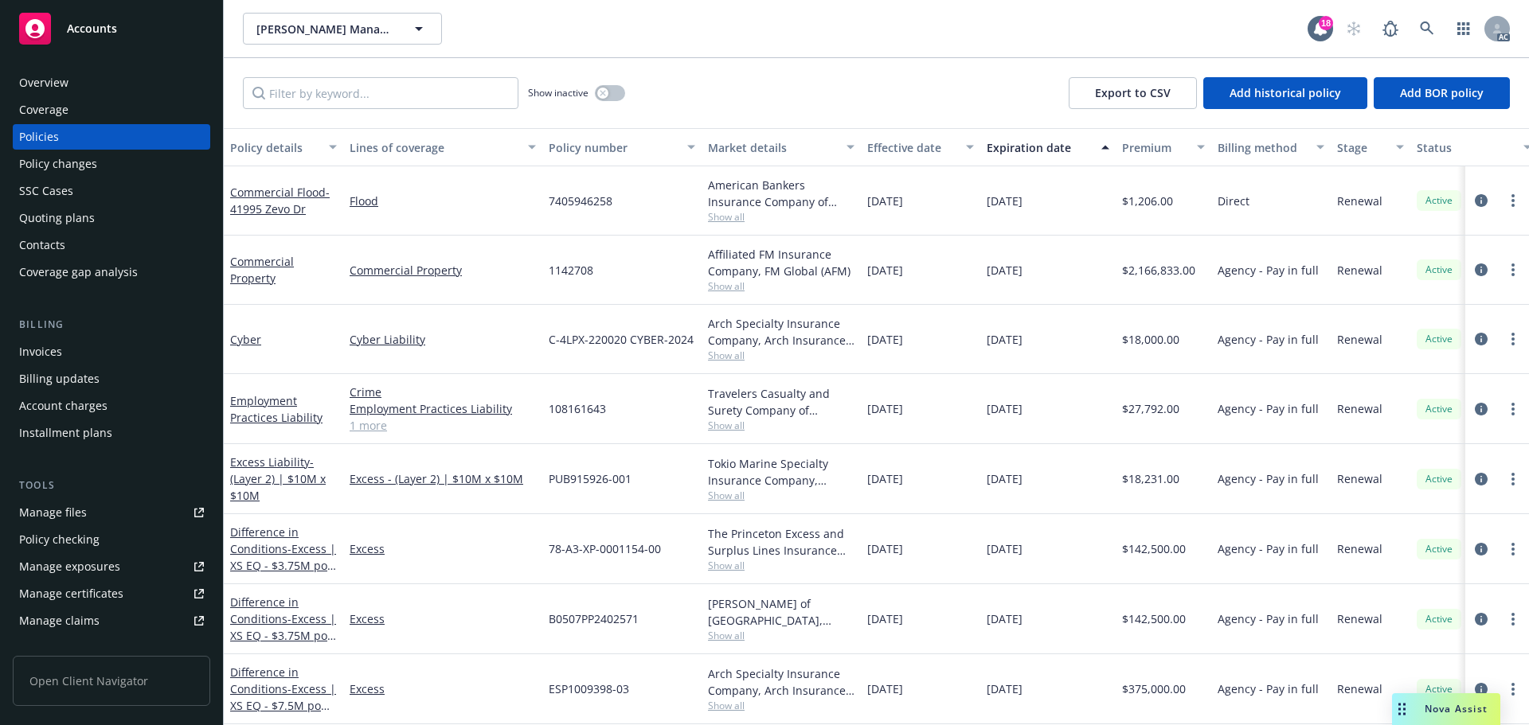
click at [109, 157] on div "Policy changes" at bounding box center [111, 163] width 185 height 25
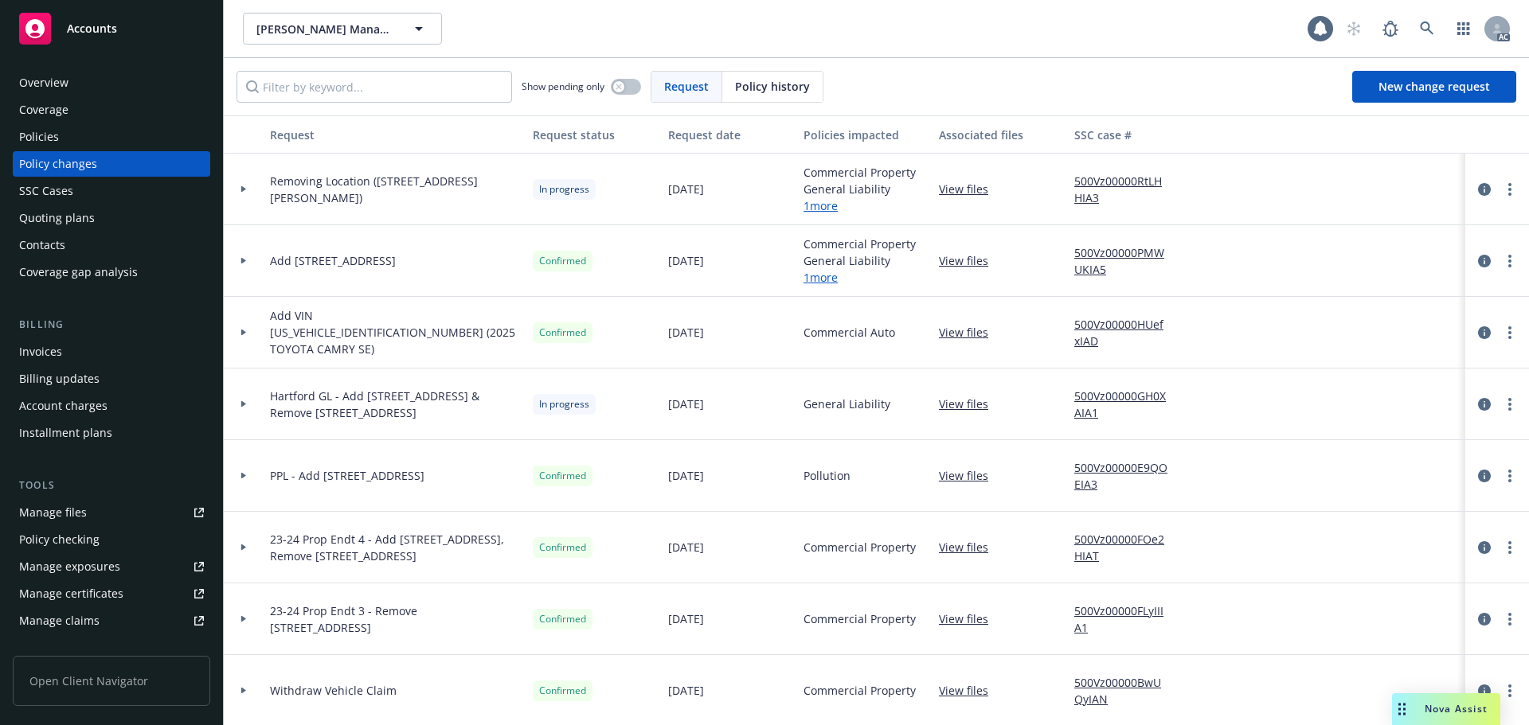
click at [749, 87] on span "Policy history" at bounding box center [772, 86] width 75 height 17
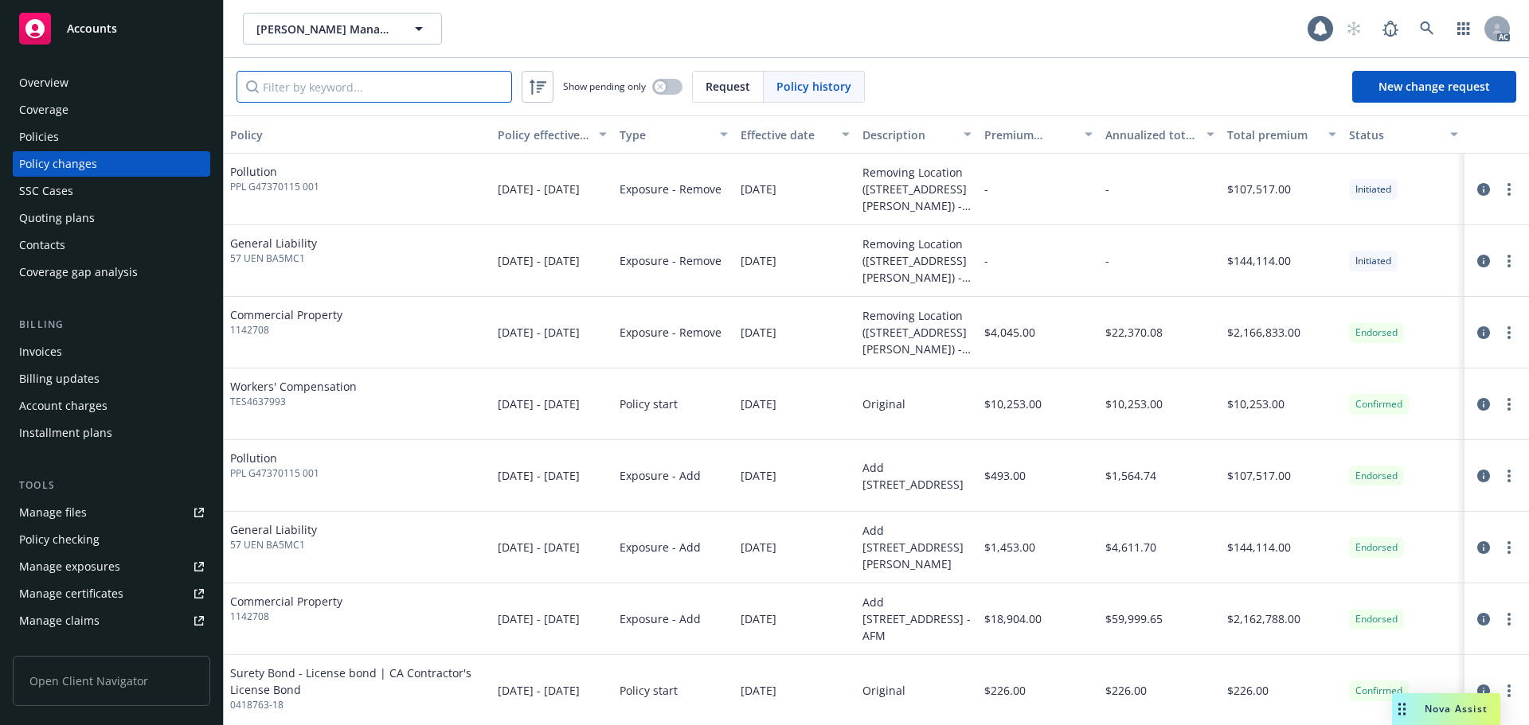
click at [464, 82] on input "Filter by keyword..." at bounding box center [375, 87] width 276 height 32
paste input "1142708"
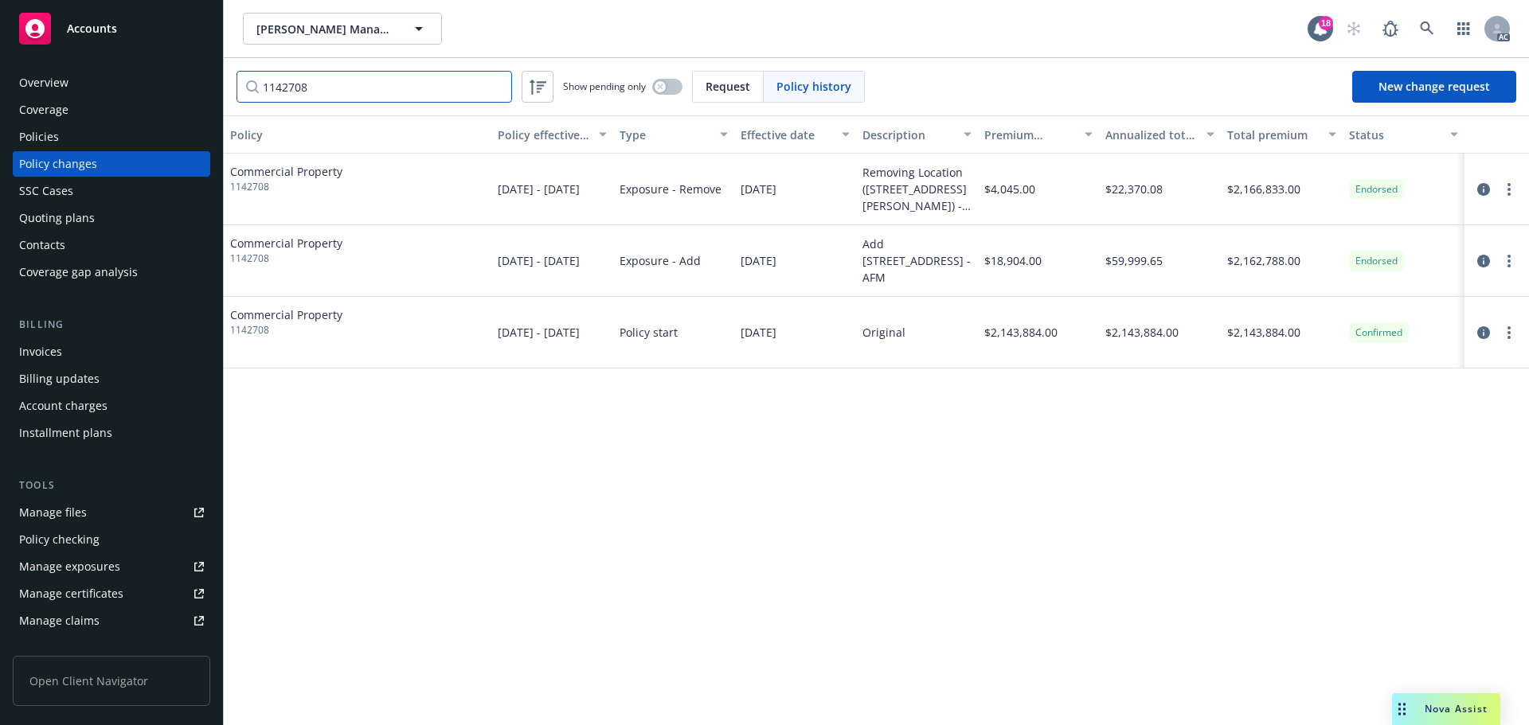
type input "1142708"
click at [1433, 22] on link at bounding box center [1427, 29] width 32 height 32
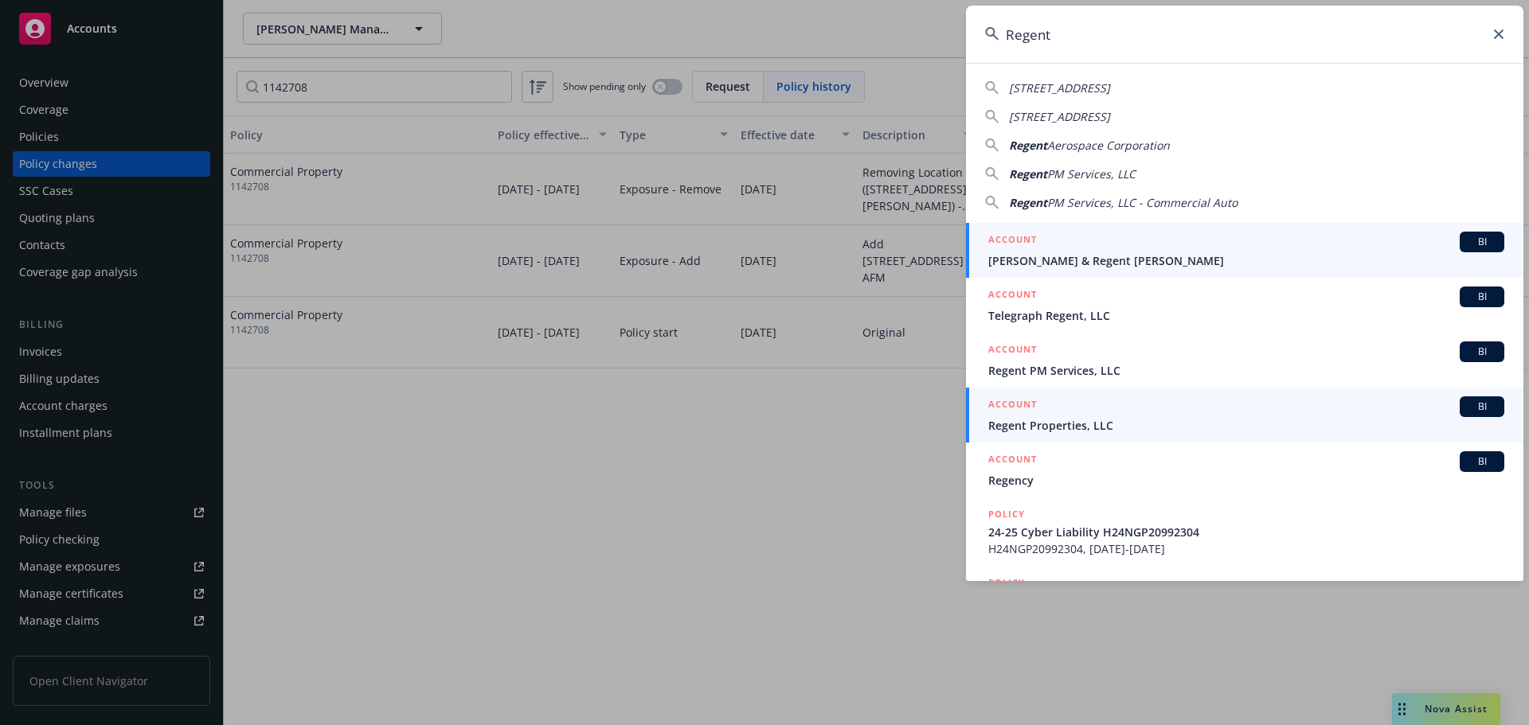
type input "Regent"
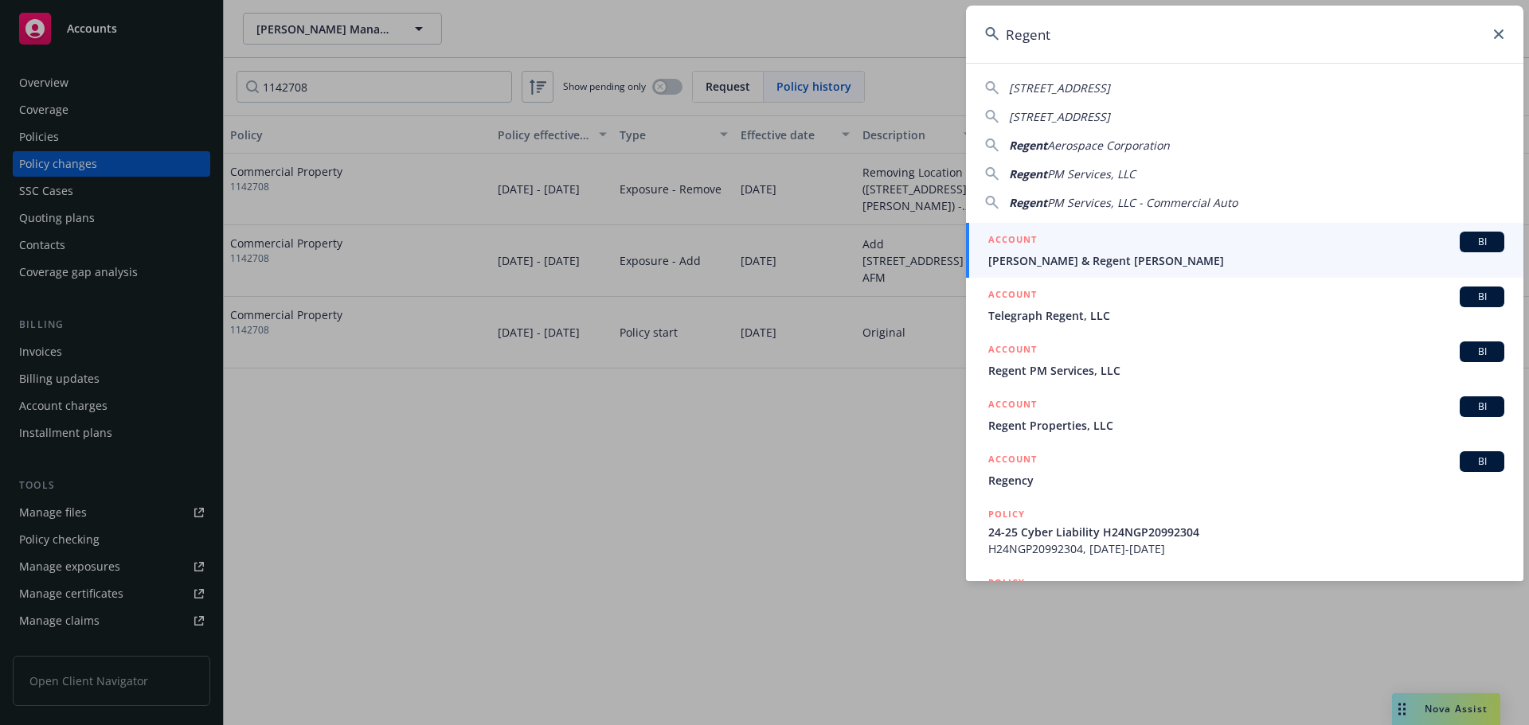
click at [1152, 417] on span "Regent Properties, LLC" at bounding box center [1246, 425] width 516 height 17
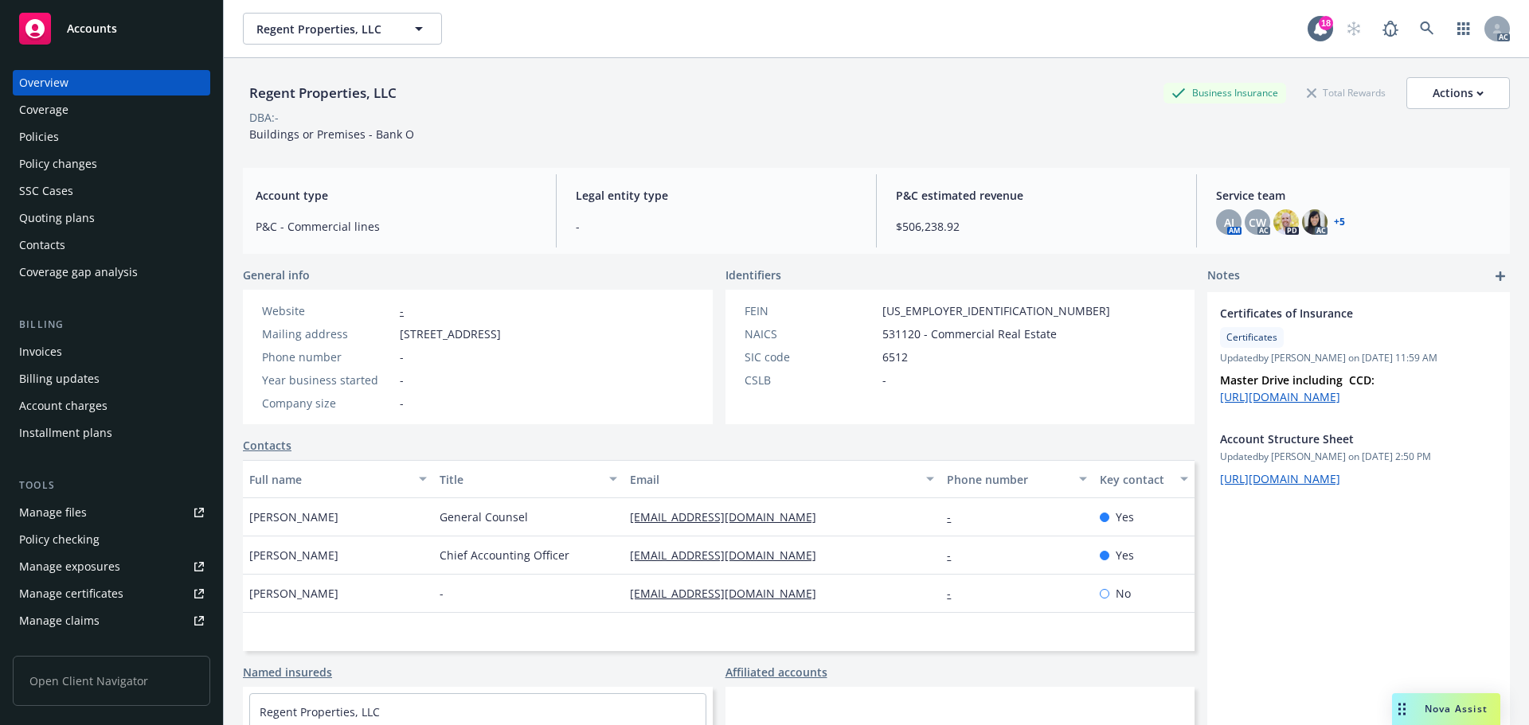
click at [112, 162] on div "Policy changes" at bounding box center [111, 163] width 185 height 25
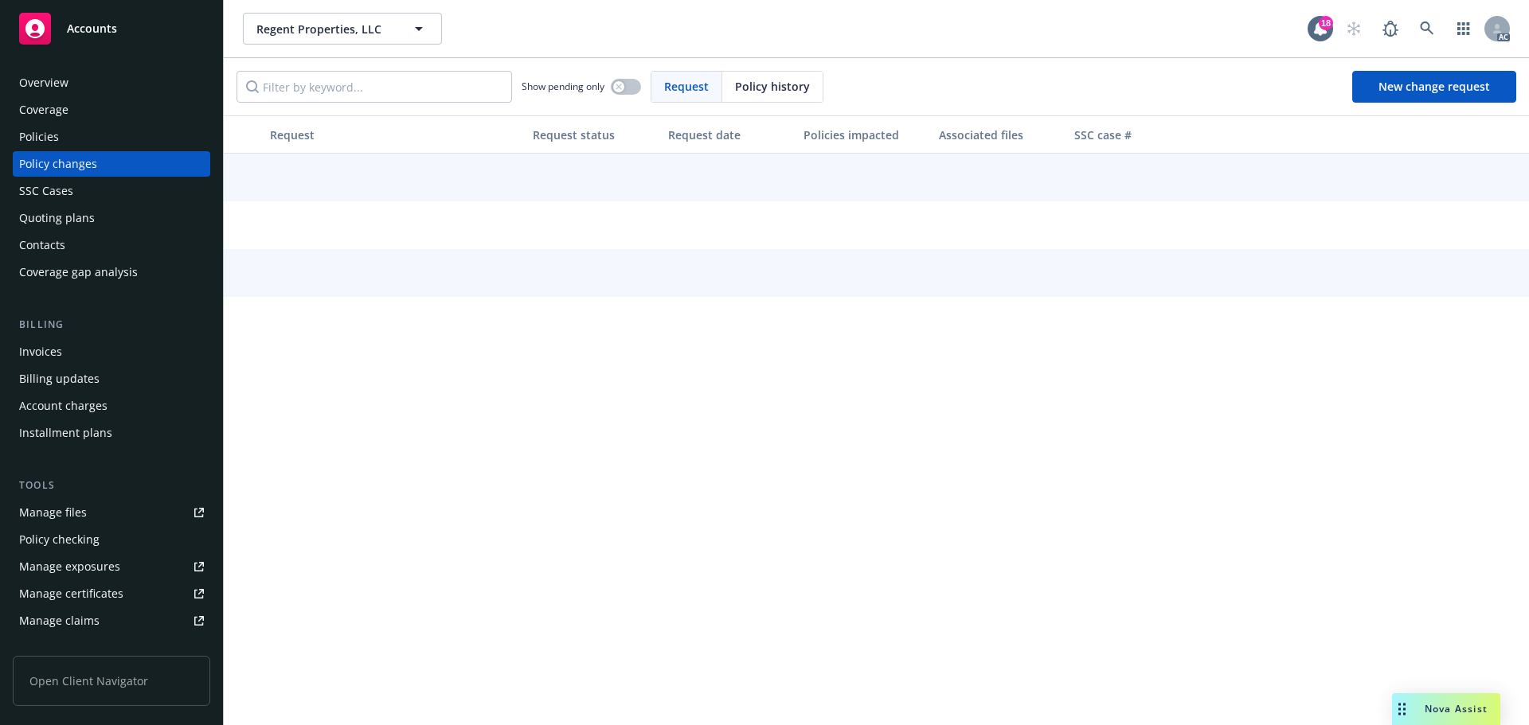
click at [768, 83] on span "Policy history" at bounding box center [772, 86] width 75 height 17
click at [355, 84] on input "Filter by keyword..." at bounding box center [375, 87] width 276 height 32
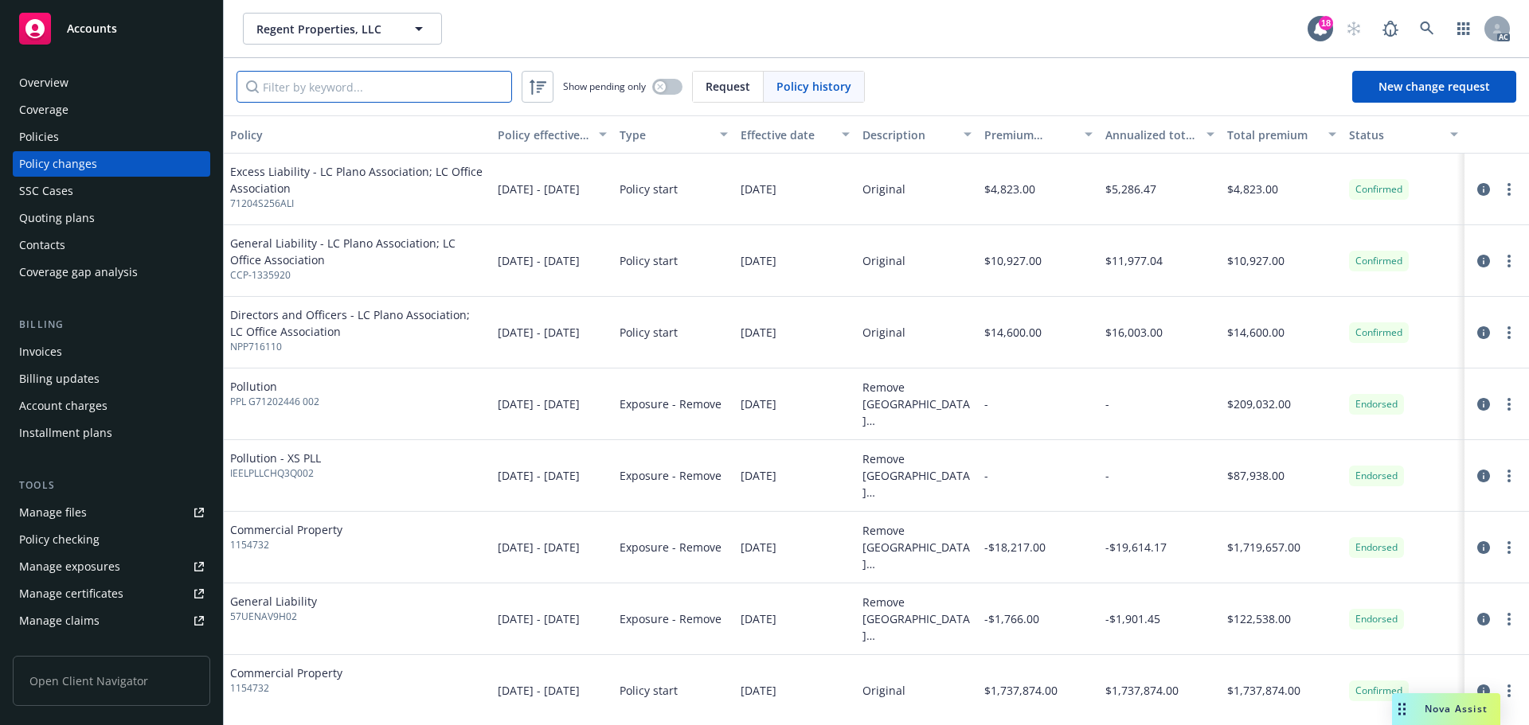
paste input "1138666"
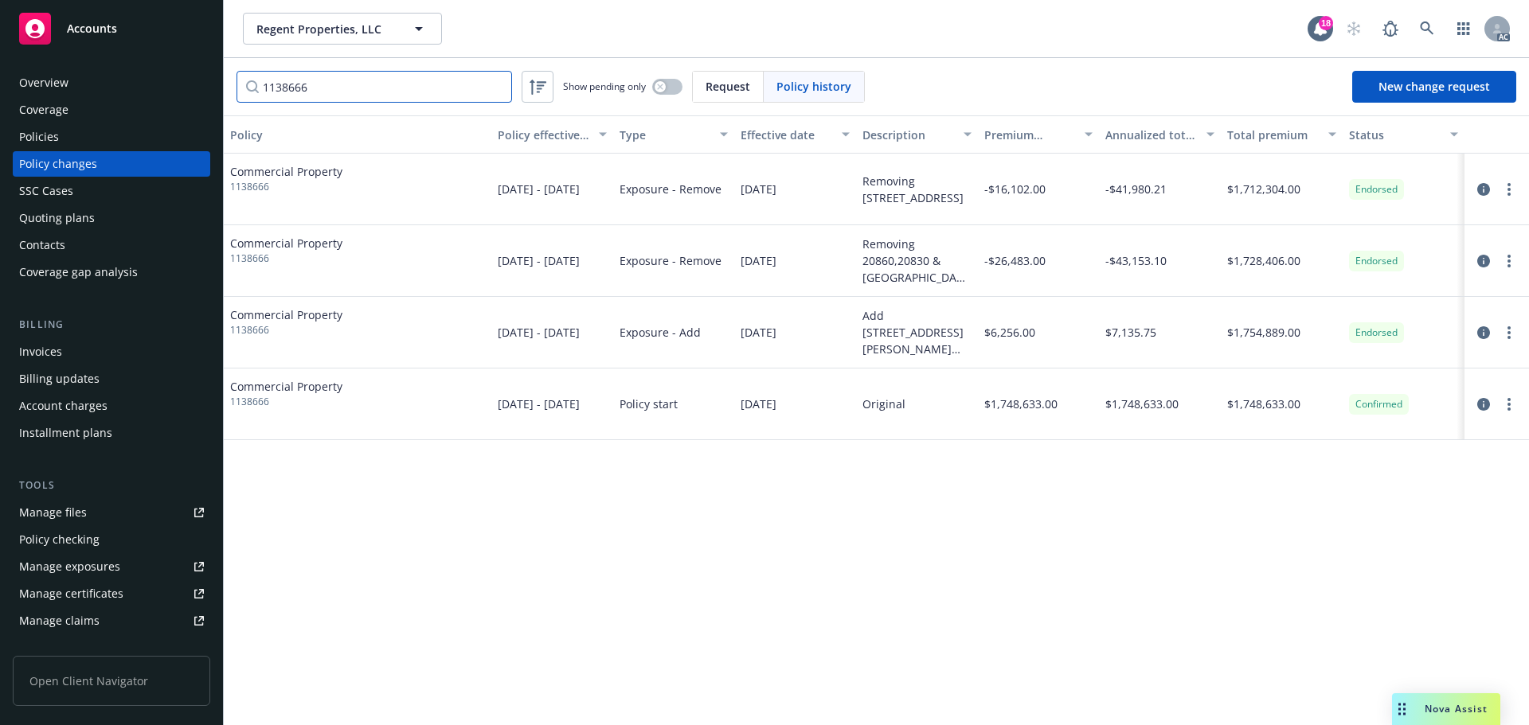
type input "1138666"
click at [1428, 30] on icon at bounding box center [1427, 29] width 14 height 14
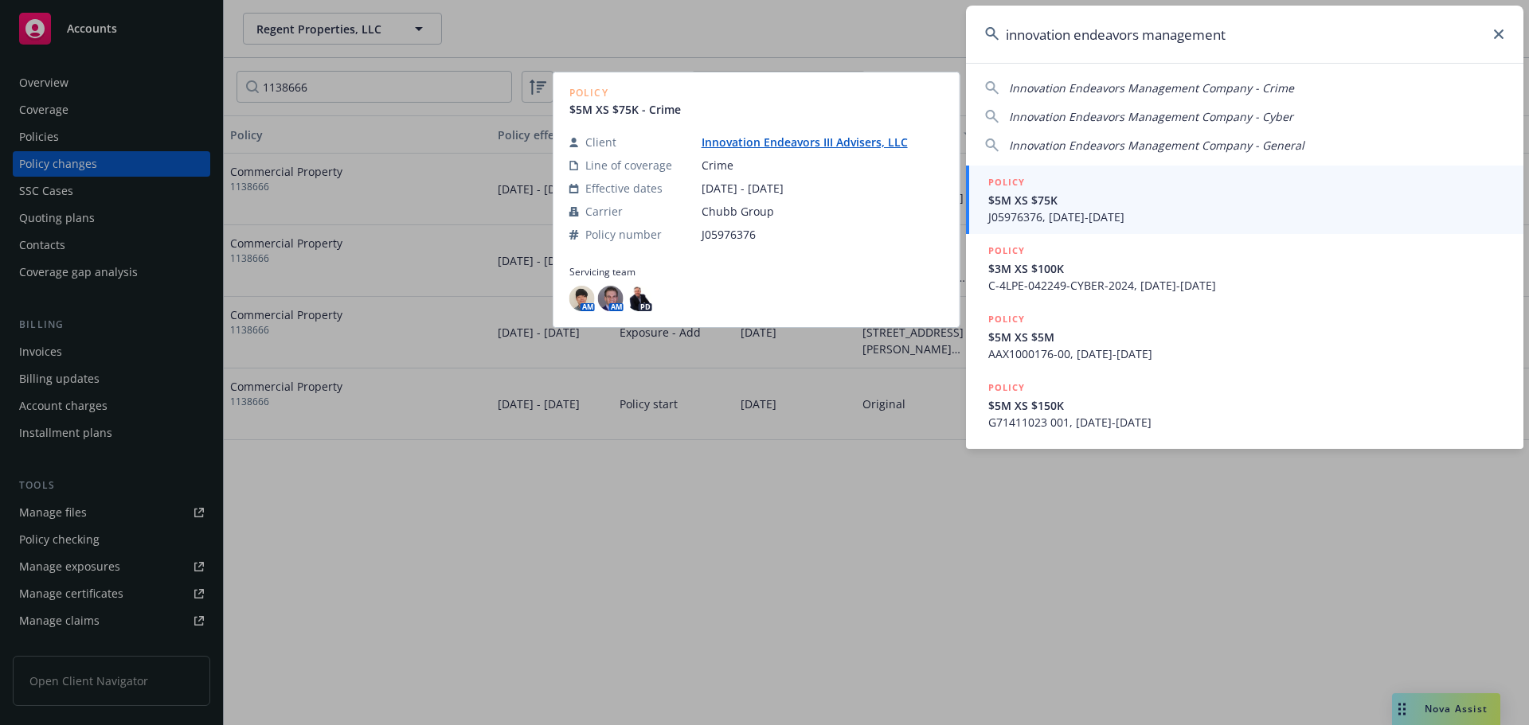
type input "innovation endeavors management"
click at [1198, 194] on span "$5M XS $75K" at bounding box center [1246, 200] width 516 height 17
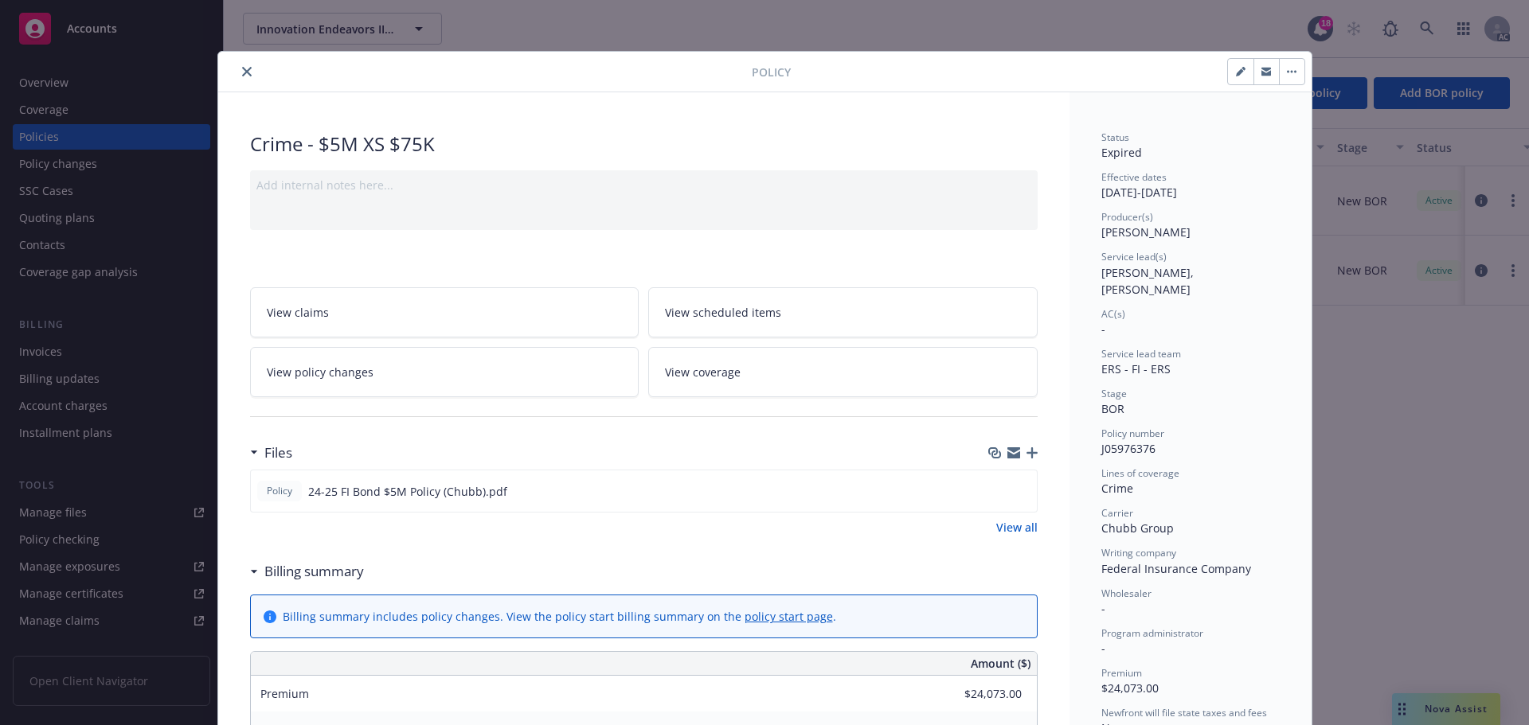
click at [244, 76] on icon "close" at bounding box center [247, 72] width 10 height 10
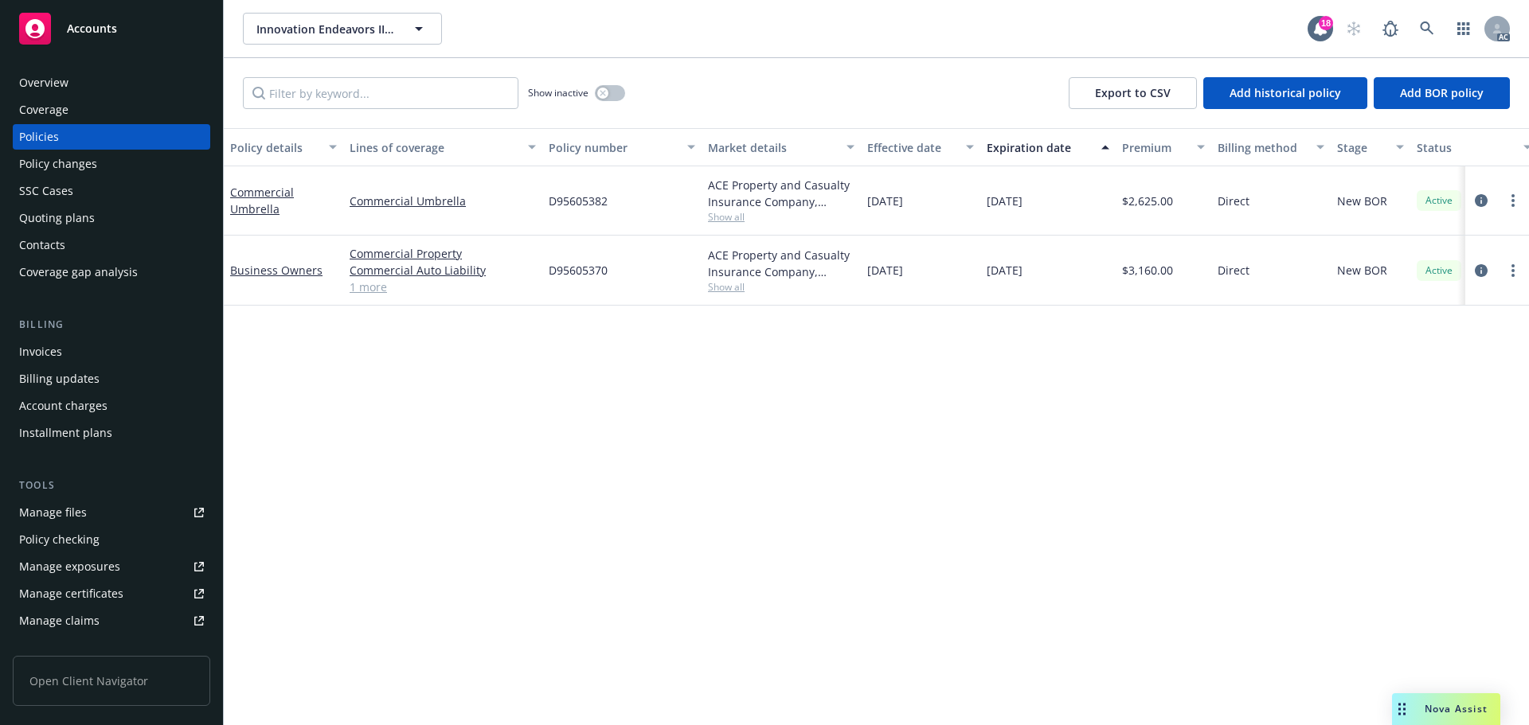
click at [154, 76] on div "Overview" at bounding box center [111, 82] width 185 height 25
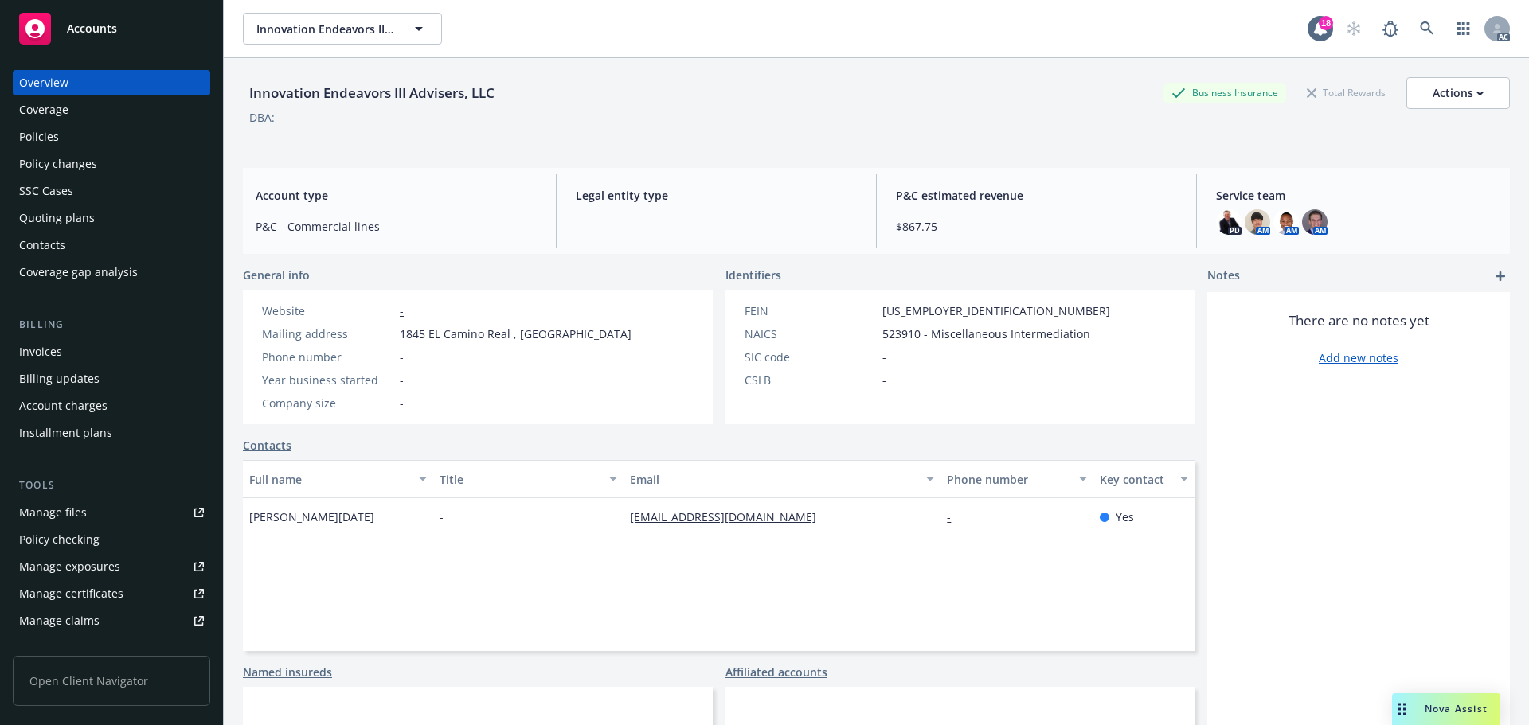
click at [46, 128] on div "Policies" at bounding box center [39, 136] width 40 height 25
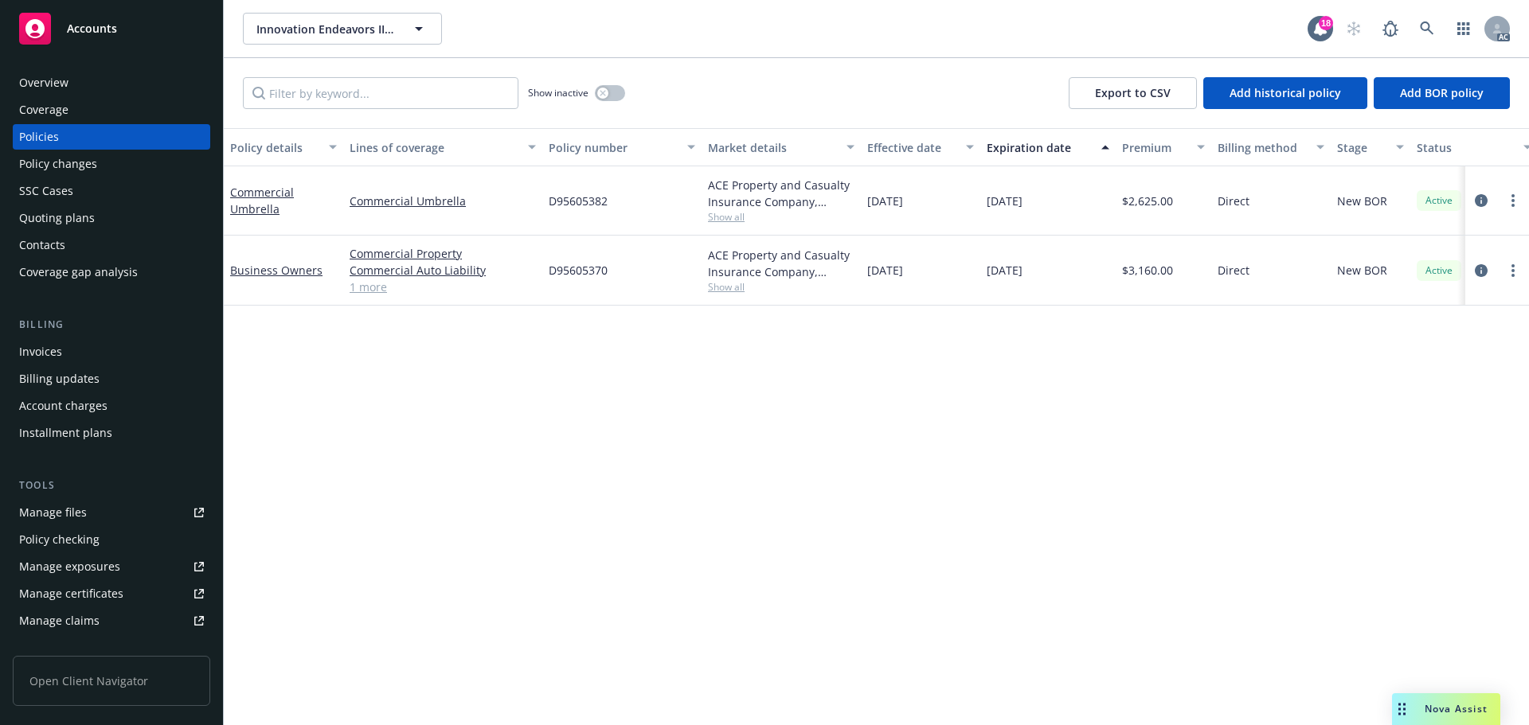
click at [118, 159] on div "Policy changes" at bounding box center [111, 163] width 185 height 25
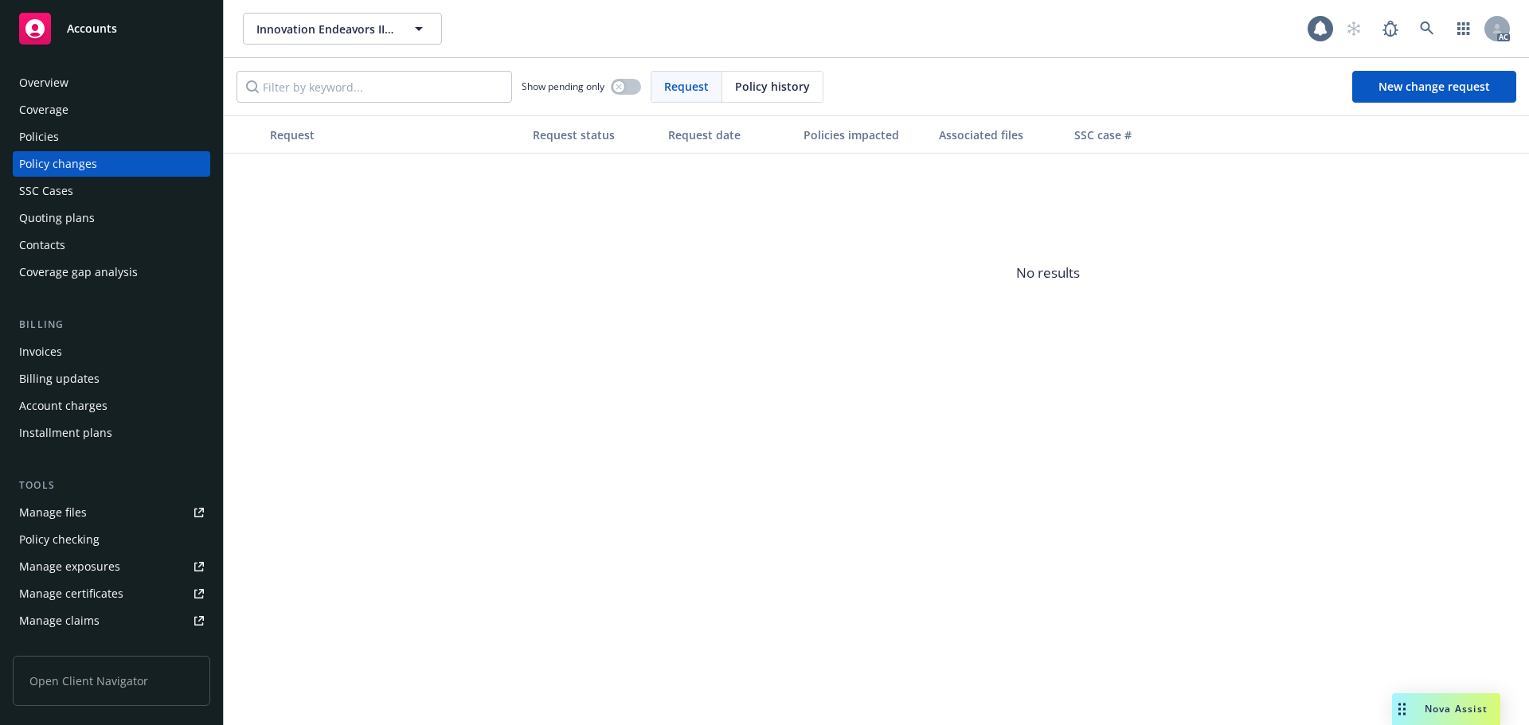
click at [754, 87] on span "Policy history" at bounding box center [772, 86] width 75 height 17
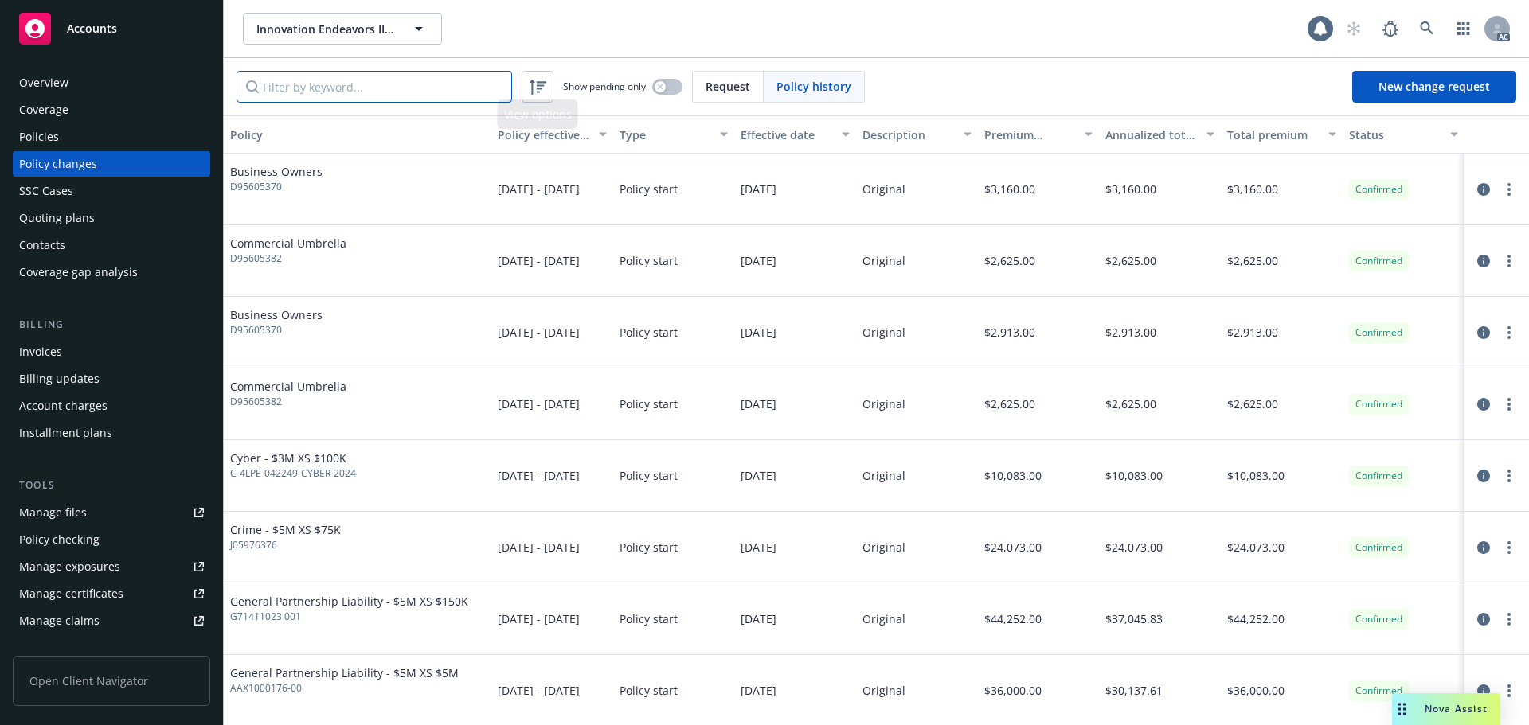
click at [445, 78] on input "Filter by keyword..." at bounding box center [375, 87] width 276 height 32
paste input "AAX100017601"
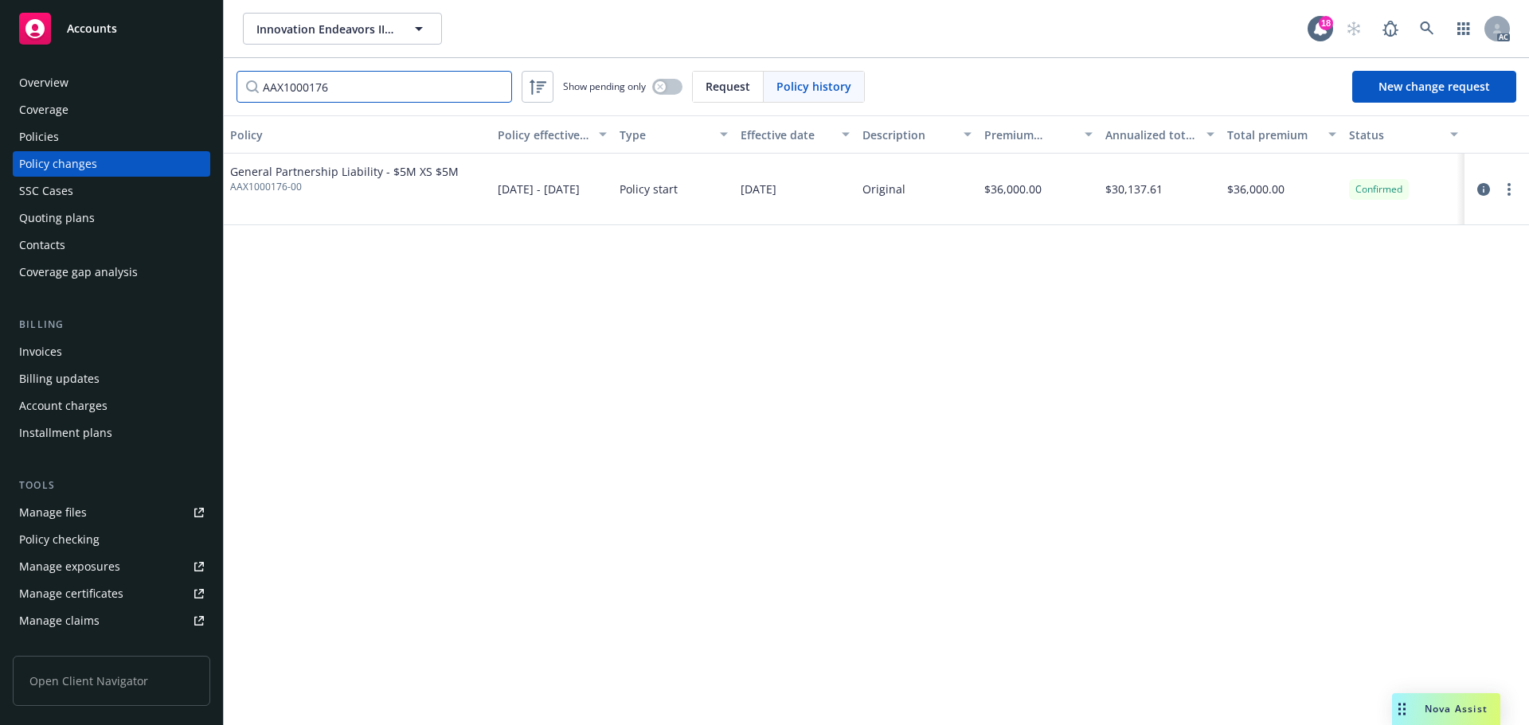
type input "AAX1000176"
click at [80, 134] on div "Policies" at bounding box center [111, 136] width 185 height 25
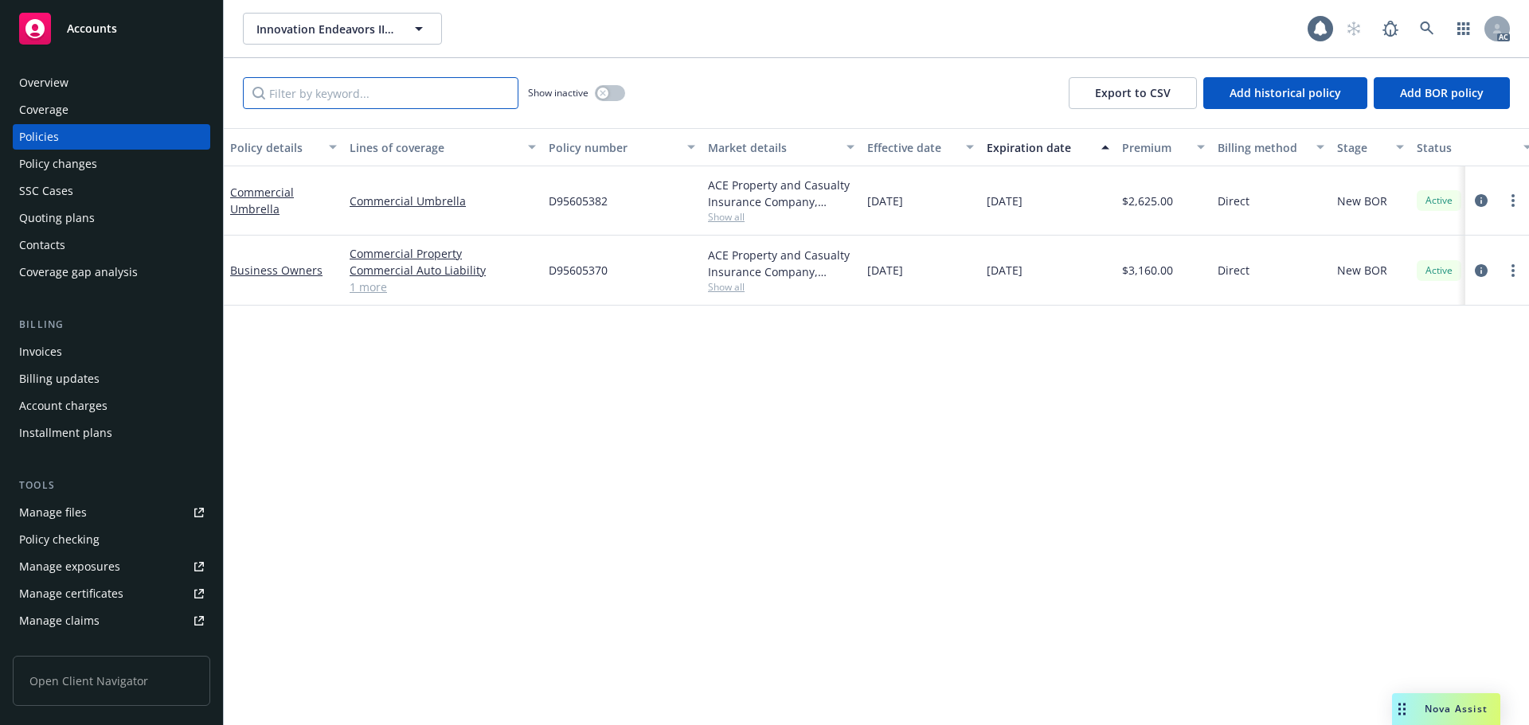
click at [397, 103] on input "Filter by keyword..." at bounding box center [381, 93] width 276 height 32
paste input "AAX100017601"
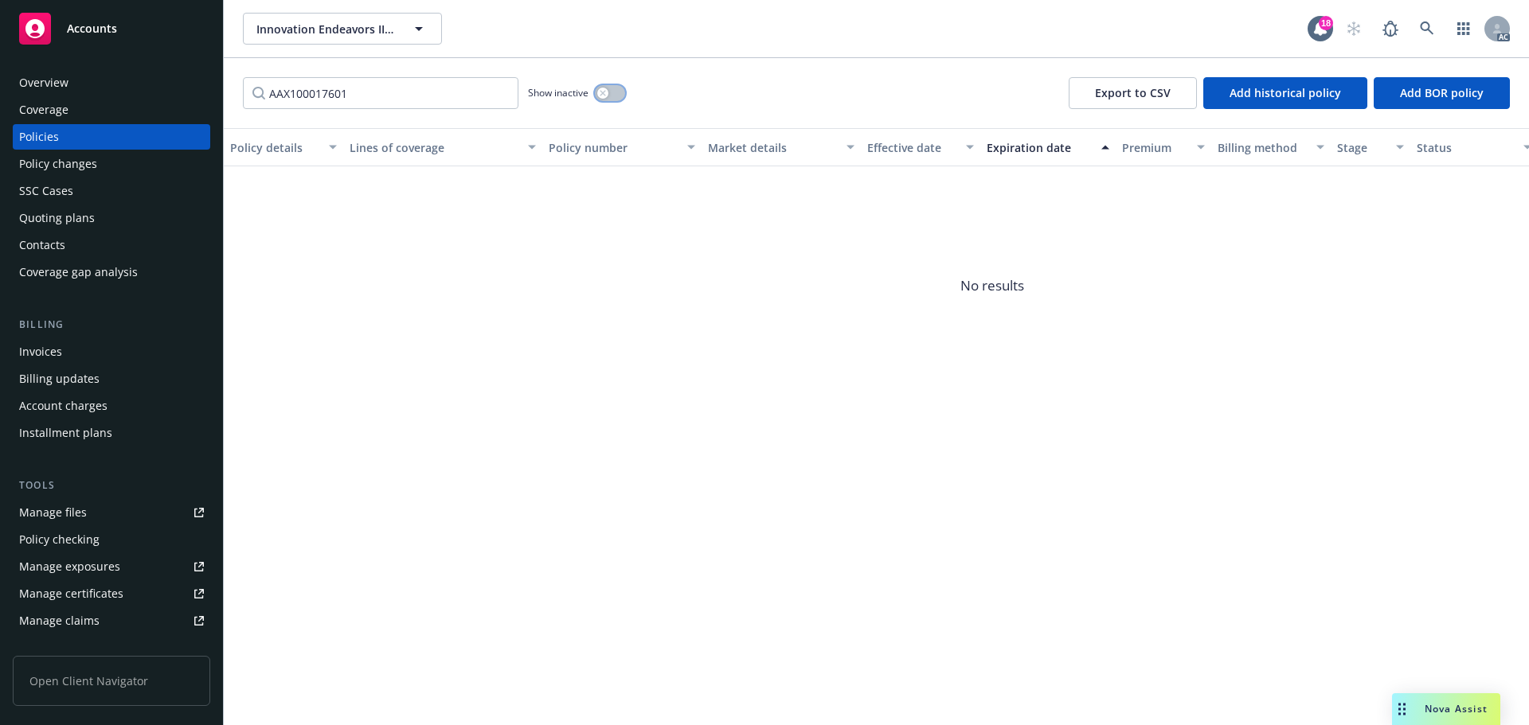
click at [610, 96] on button "button" at bounding box center [610, 93] width 30 height 16
click at [432, 92] on input "AAX100017601" at bounding box center [381, 93] width 276 height 32
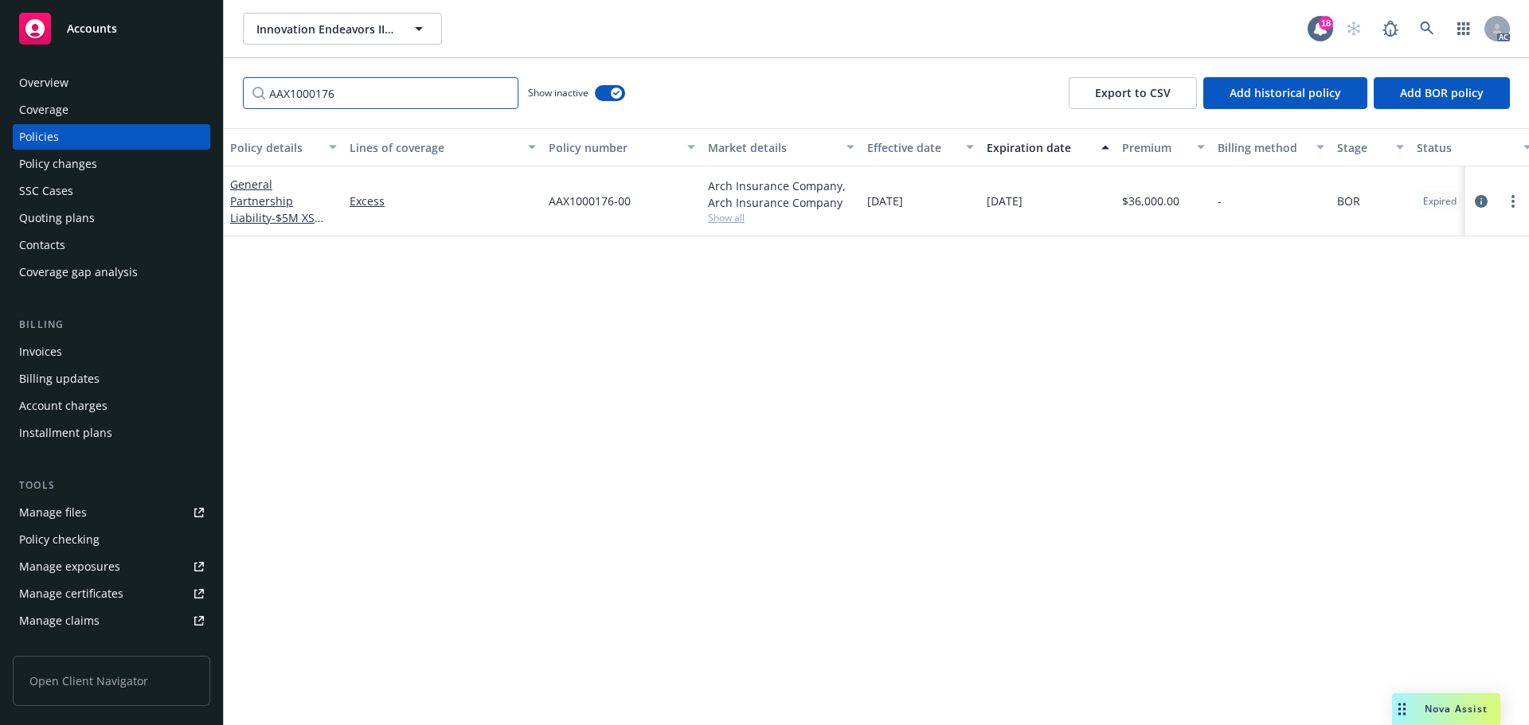
type input "AAX1000176"
